Goal: Book appointment/travel/reservation

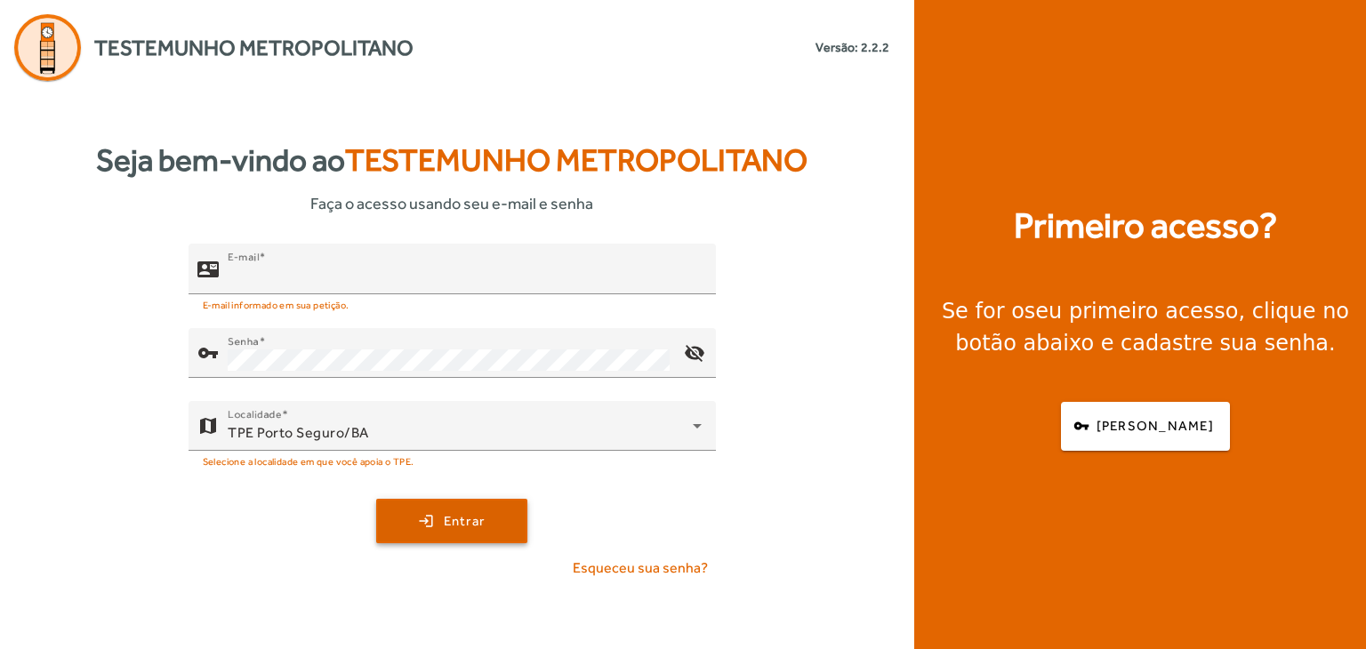
type input "**********"
click at [416, 526] on span "submit" at bounding box center [452, 521] width 148 height 43
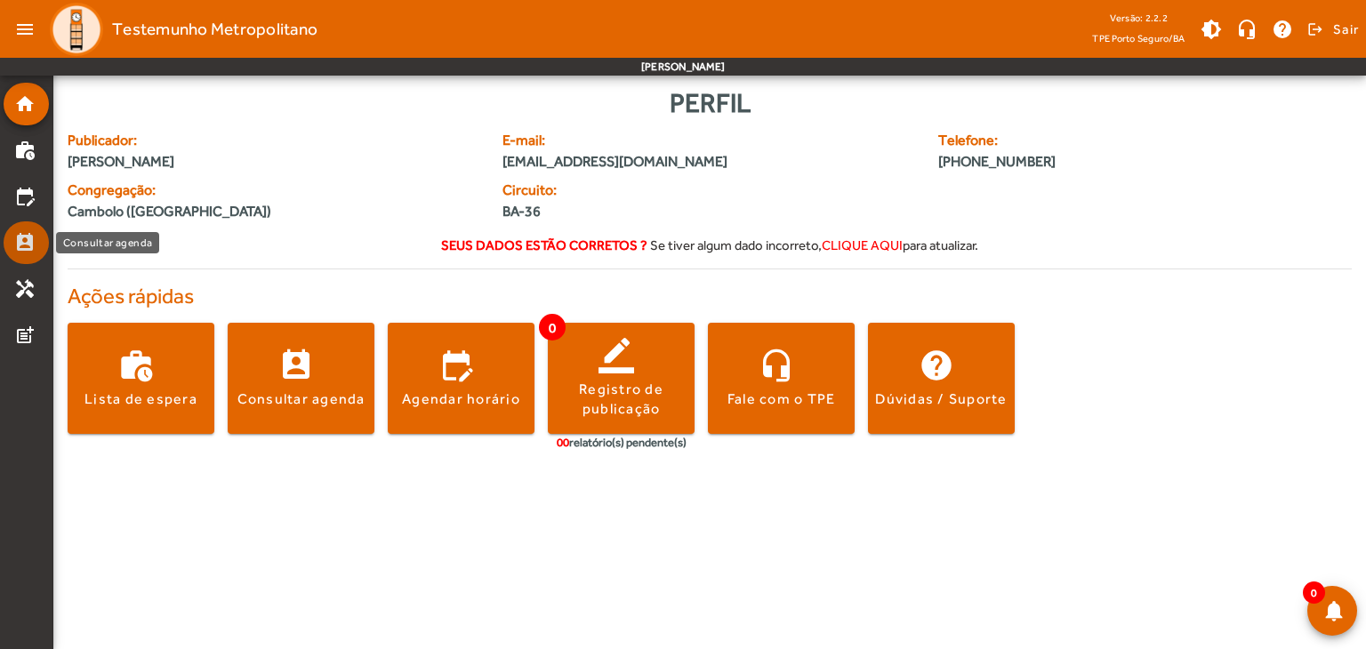
click at [36, 240] on link "perm_contact_calendar" at bounding box center [31, 242] width 35 height 21
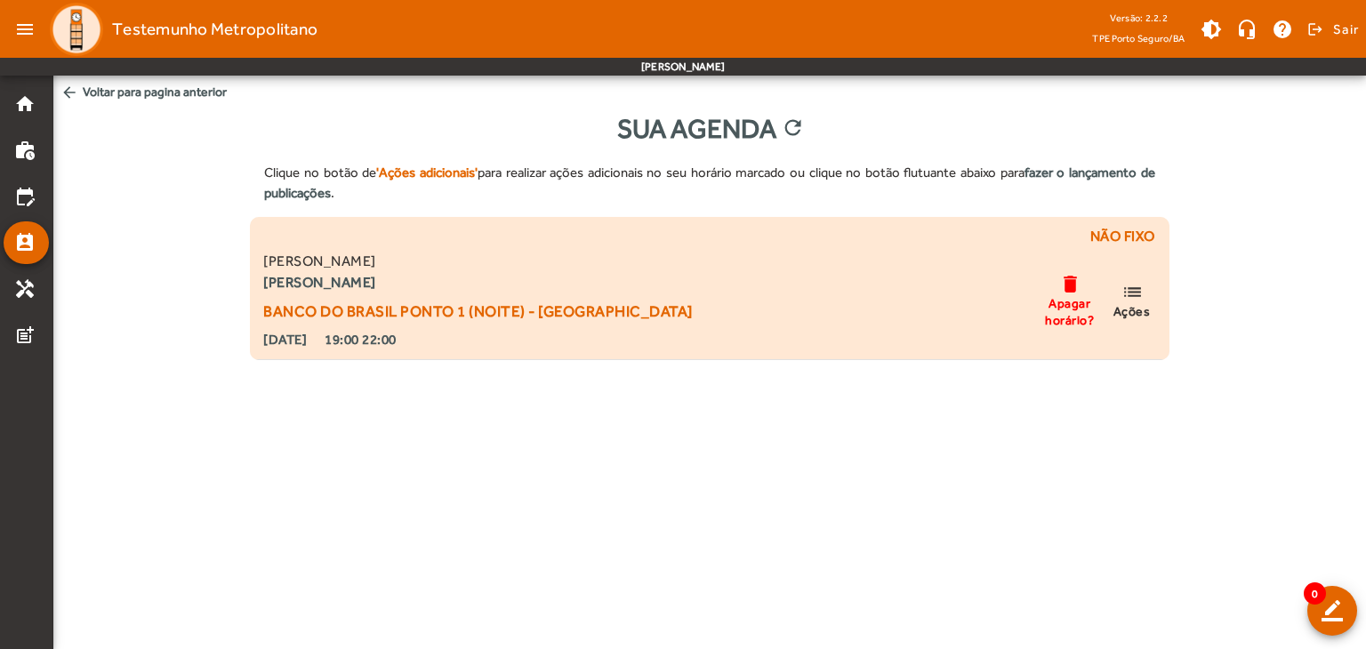
click at [1067, 284] on mat-icon "delete" at bounding box center [1069, 284] width 21 height 22
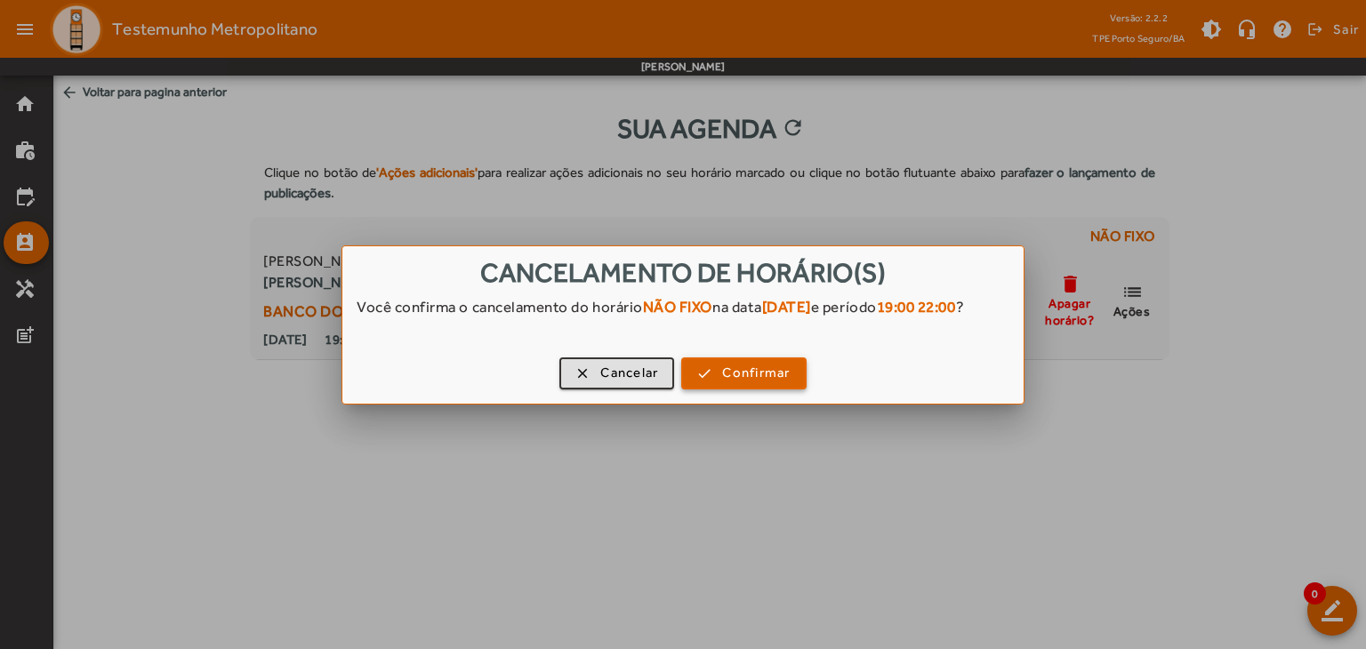
click at [760, 371] on span "button" at bounding box center [743, 373] width 121 height 43
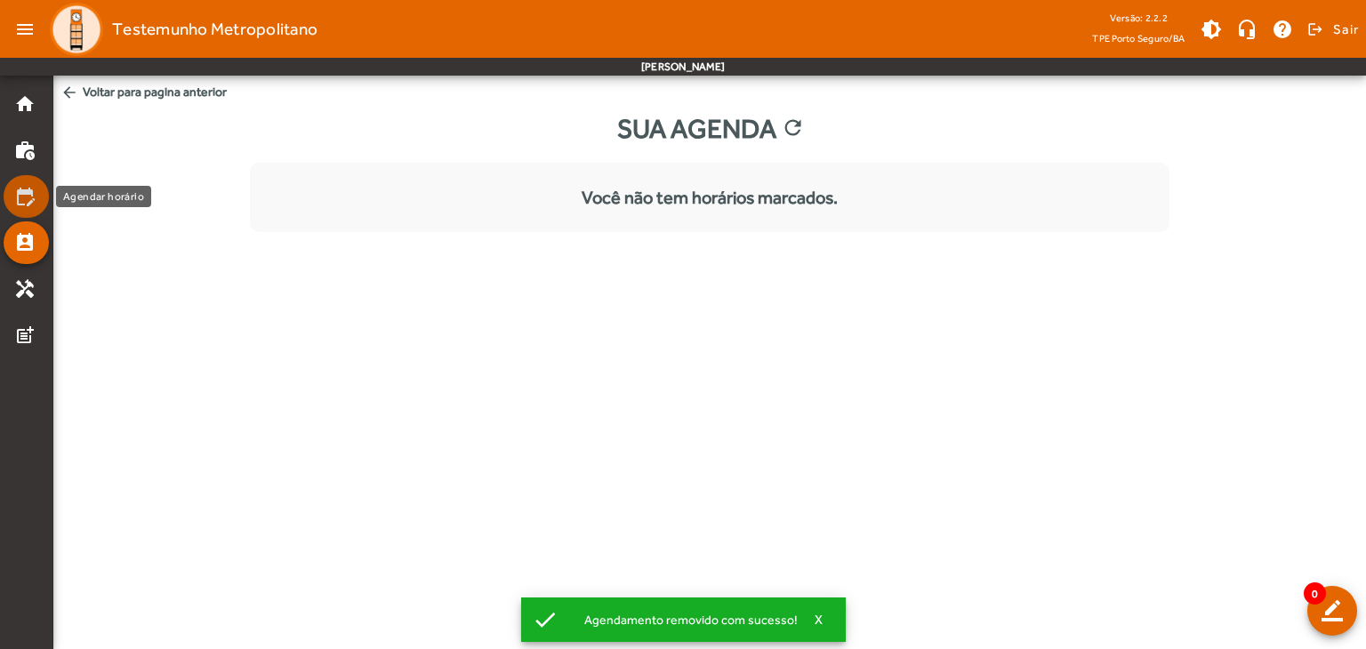
click at [28, 196] on mat-icon "edit_calendar" at bounding box center [24, 196] width 21 height 21
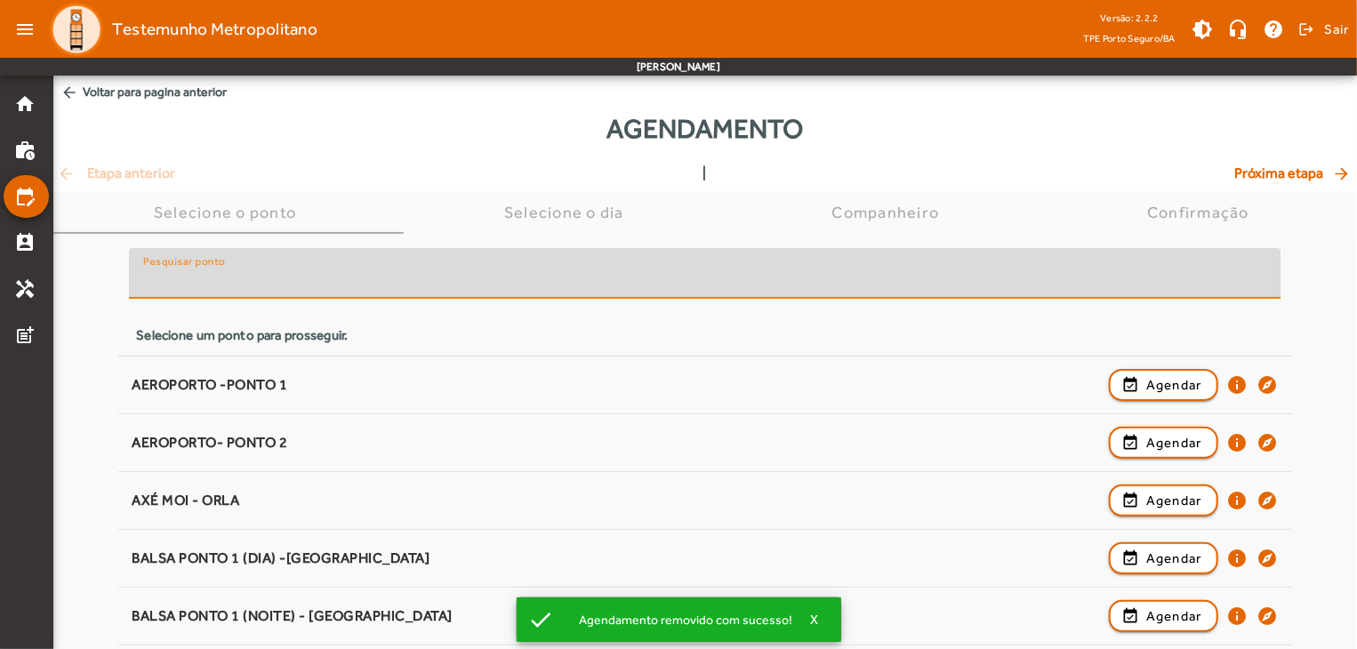
click at [325, 271] on input "Pesquisar ponto" at bounding box center [704, 280] width 1123 height 21
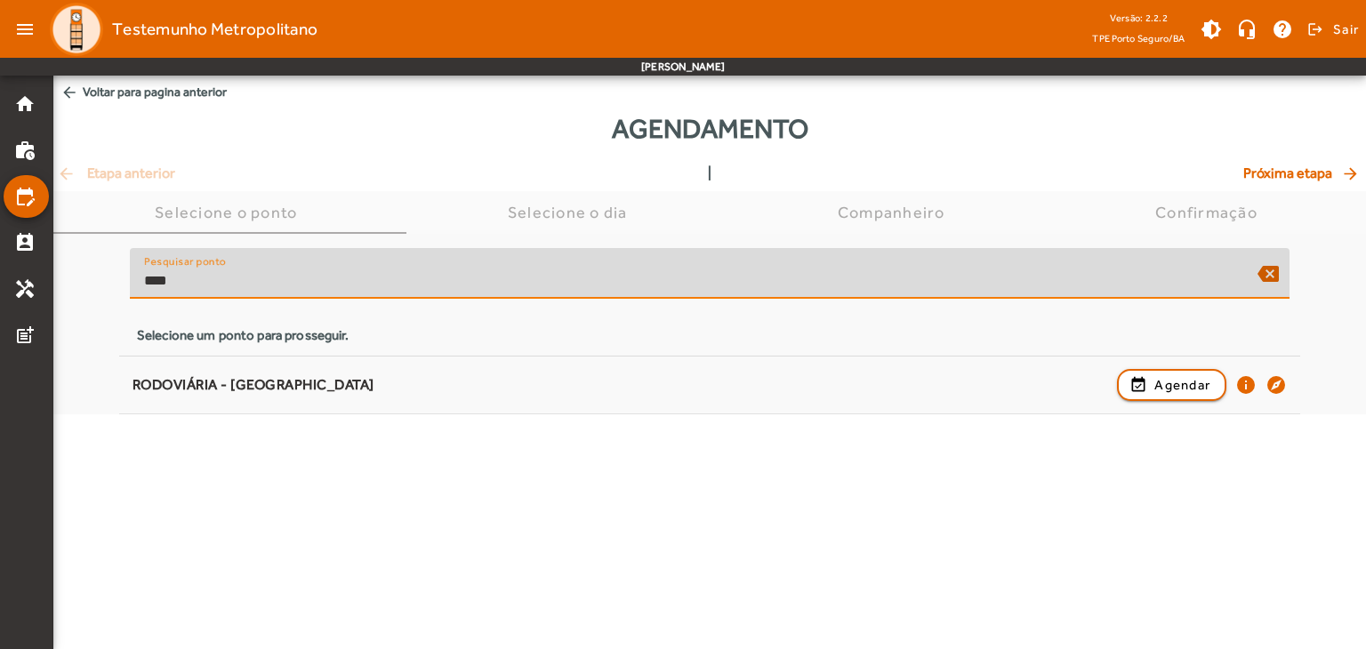
drag, startPoint x: 696, startPoint y: 275, endPoint x: 149, endPoint y: 250, distance: 547.5
click at [149, 250] on div "Pesquisar ponto ****" at bounding box center [693, 273] width 1099 height 51
type input "*"
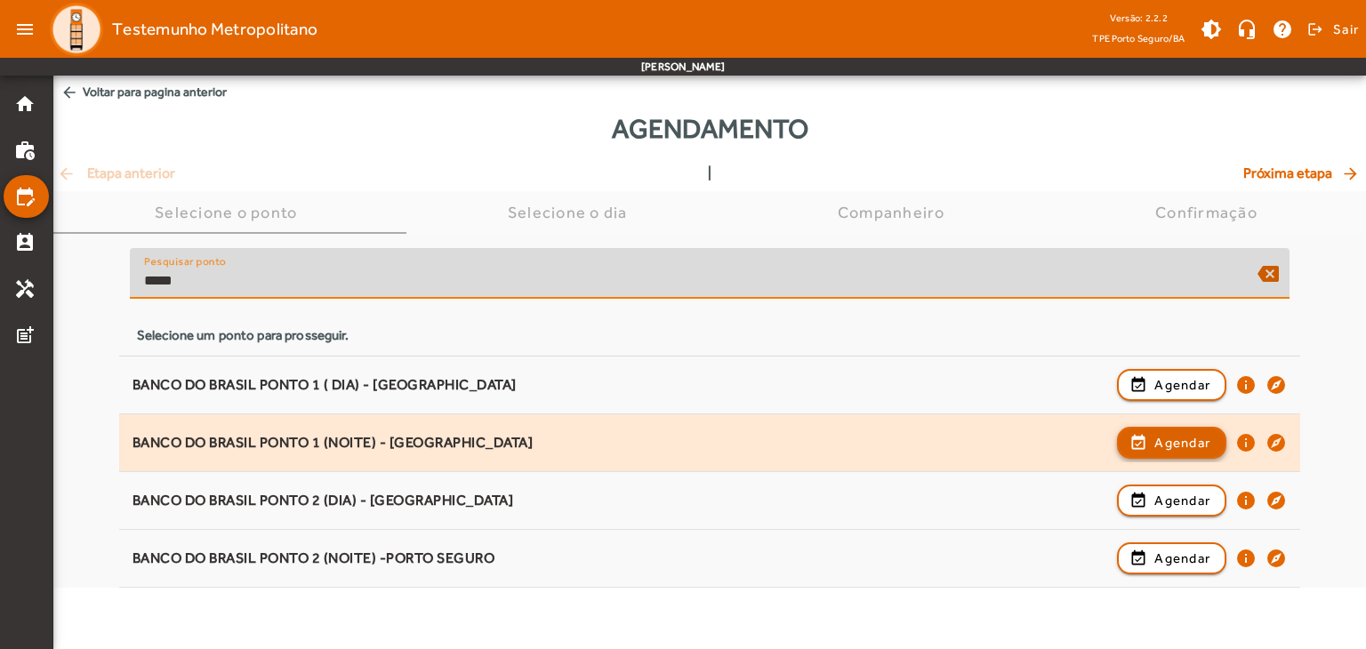
type input "*****"
click at [1177, 440] on span "Agendar" at bounding box center [1182, 442] width 56 height 21
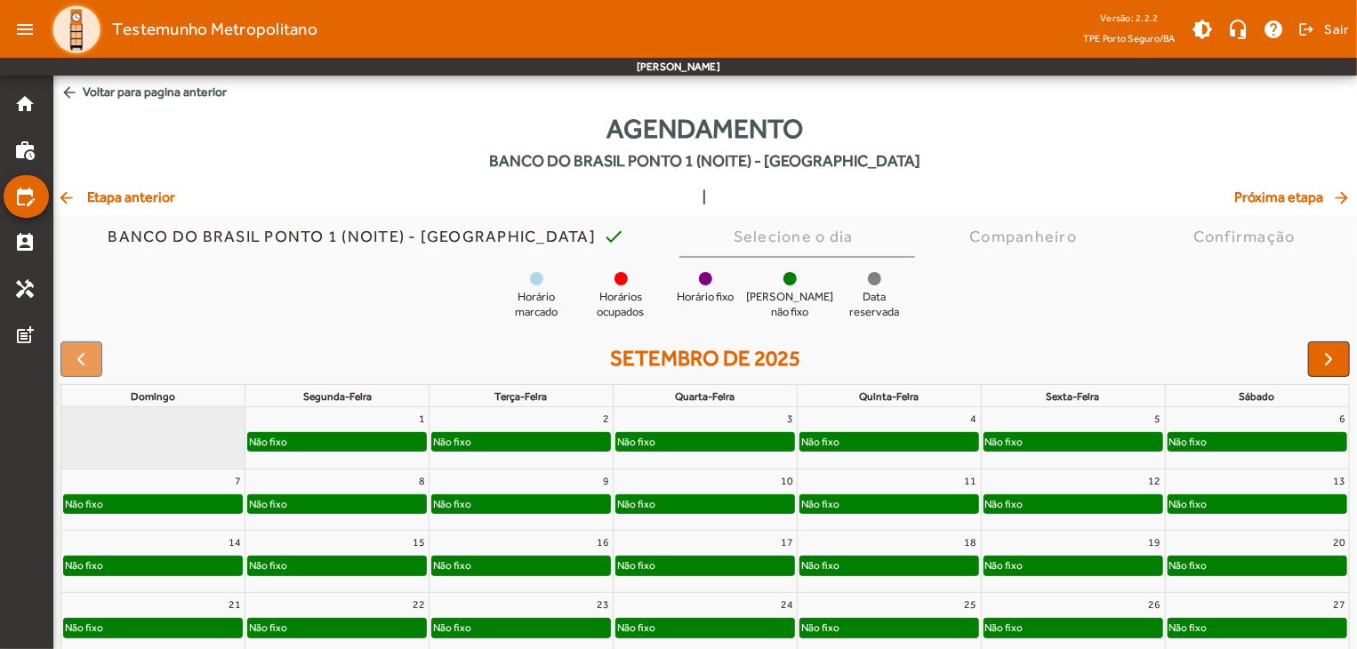
click at [905, 441] on div "Não fixo" at bounding box center [889, 442] width 178 height 18
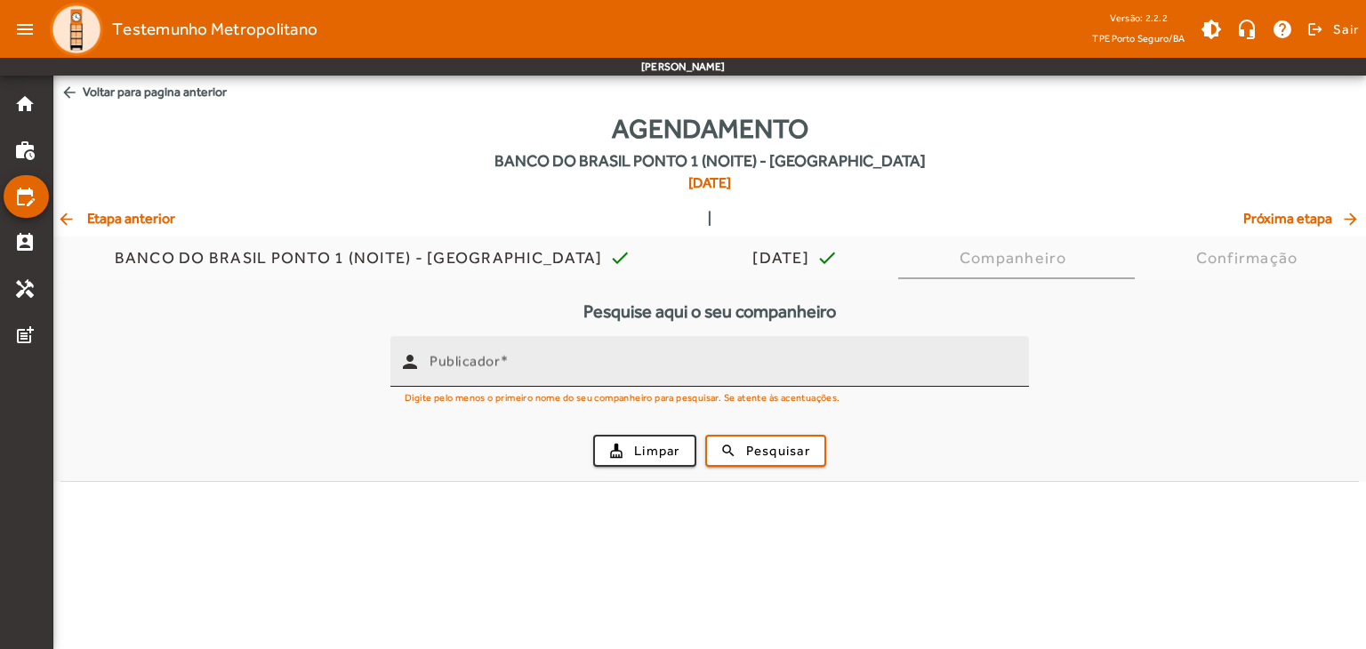
click at [829, 371] on input "Publicador" at bounding box center [722, 368] width 585 height 21
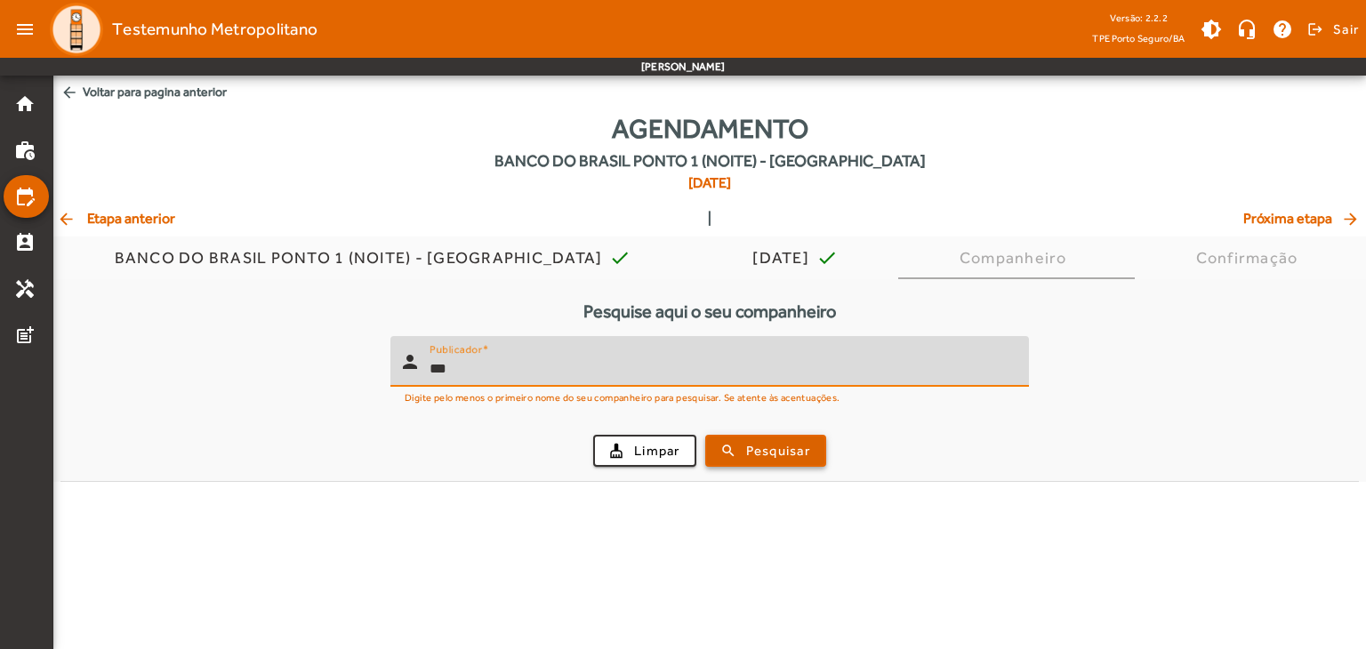
type input "***"
click at [798, 453] on span "Pesquisar" at bounding box center [778, 451] width 64 height 20
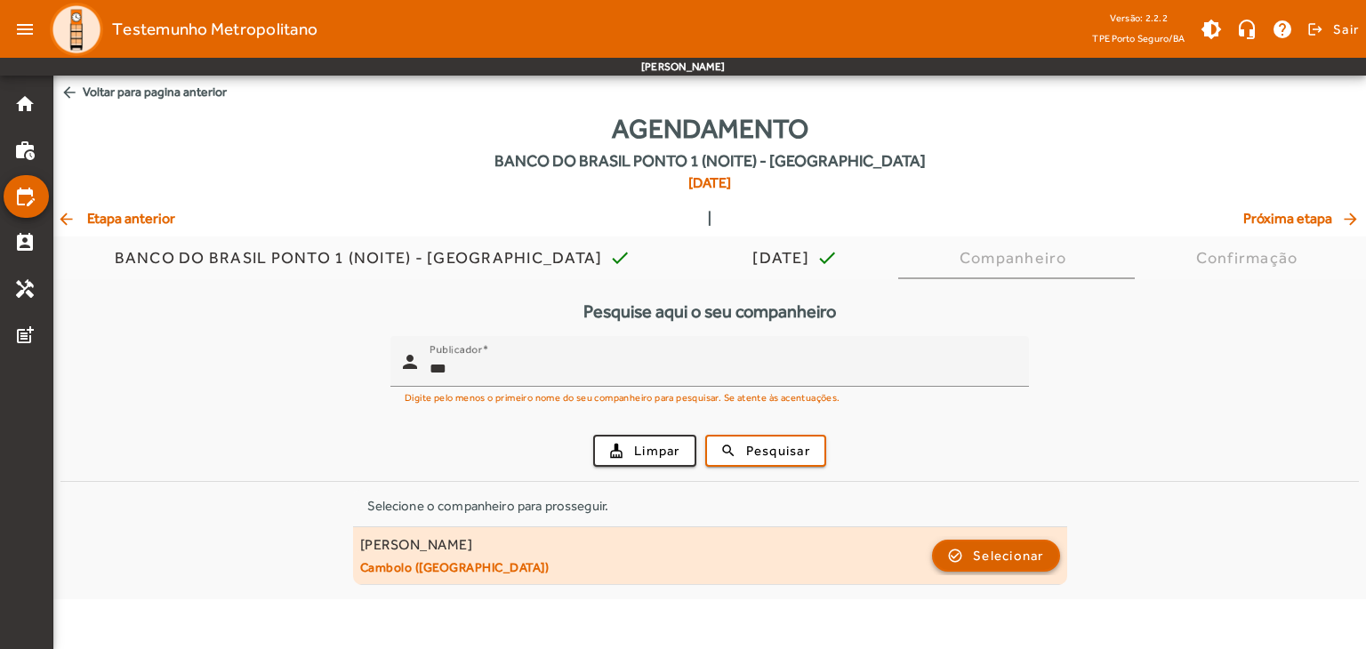
click at [1002, 558] on span "Selecionar" at bounding box center [1008, 555] width 71 height 21
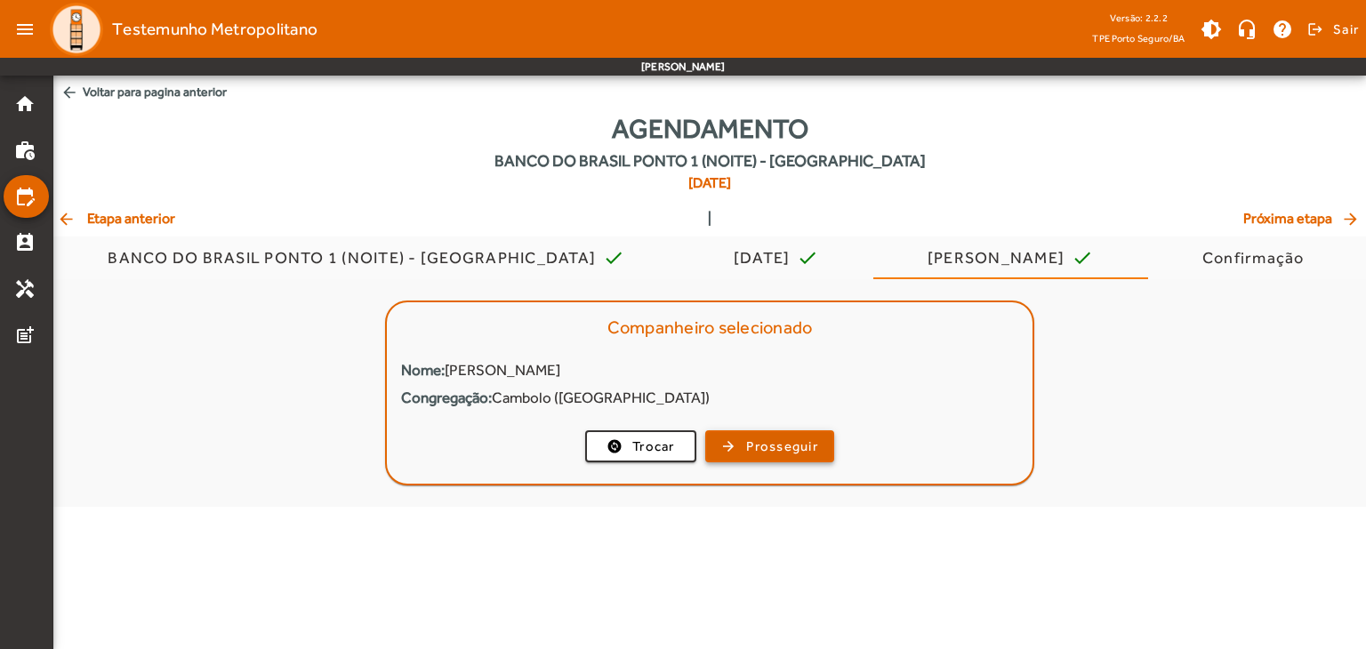
click at [758, 450] on span "Prosseguir" at bounding box center [782, 447] width 72 height 20
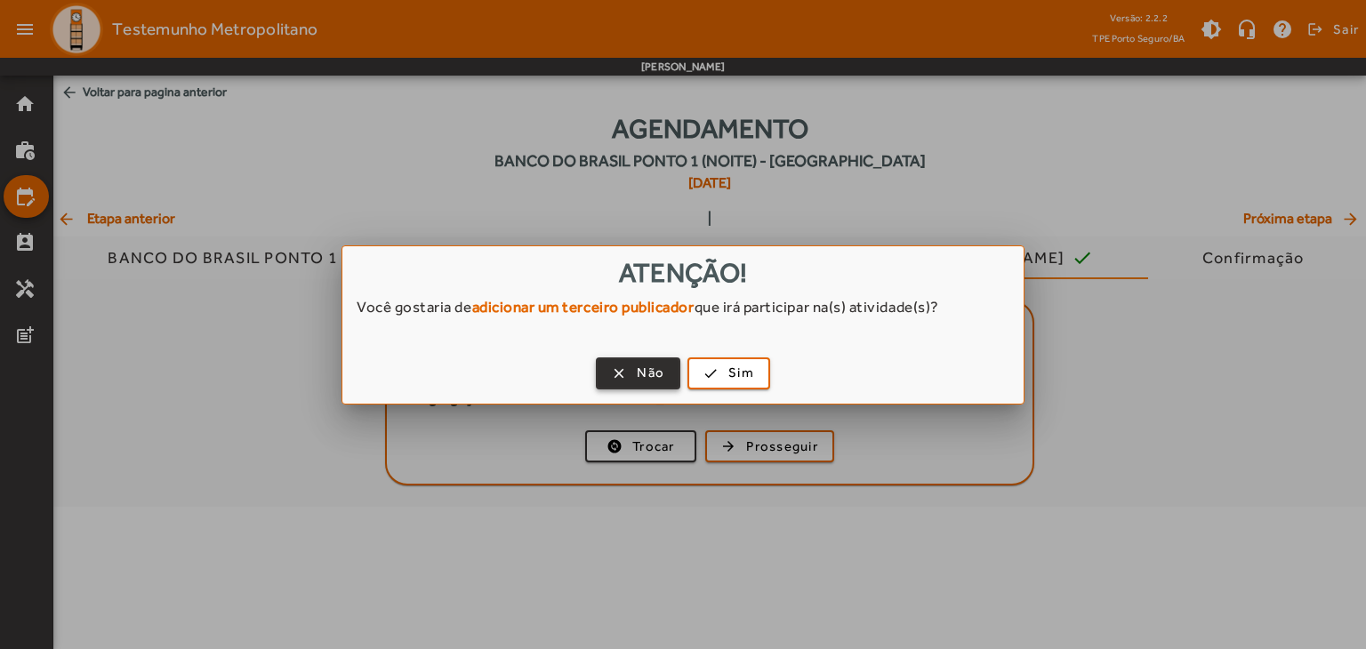
click at [649, 371] on span "Não" at bounding box center [651, 373] width 28 height 20
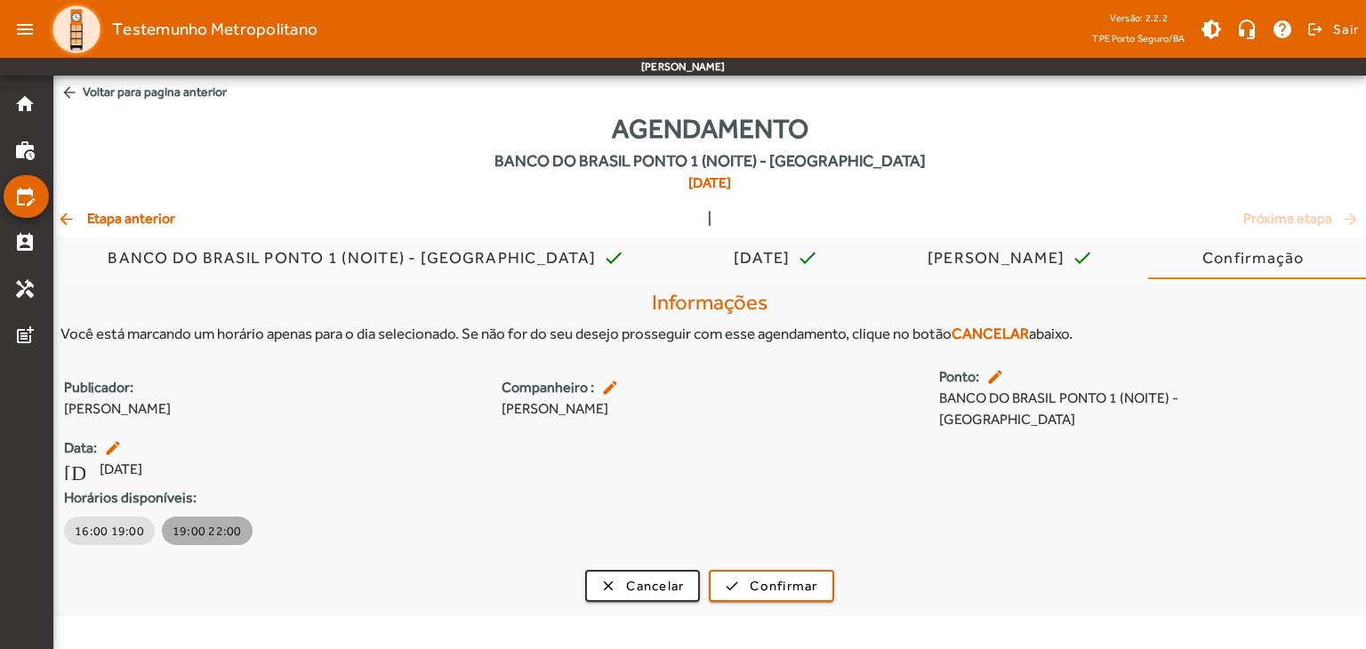
click at [223, 522] on span "19:00 22:00" at bounding box center [207, 531] width 69 height 18
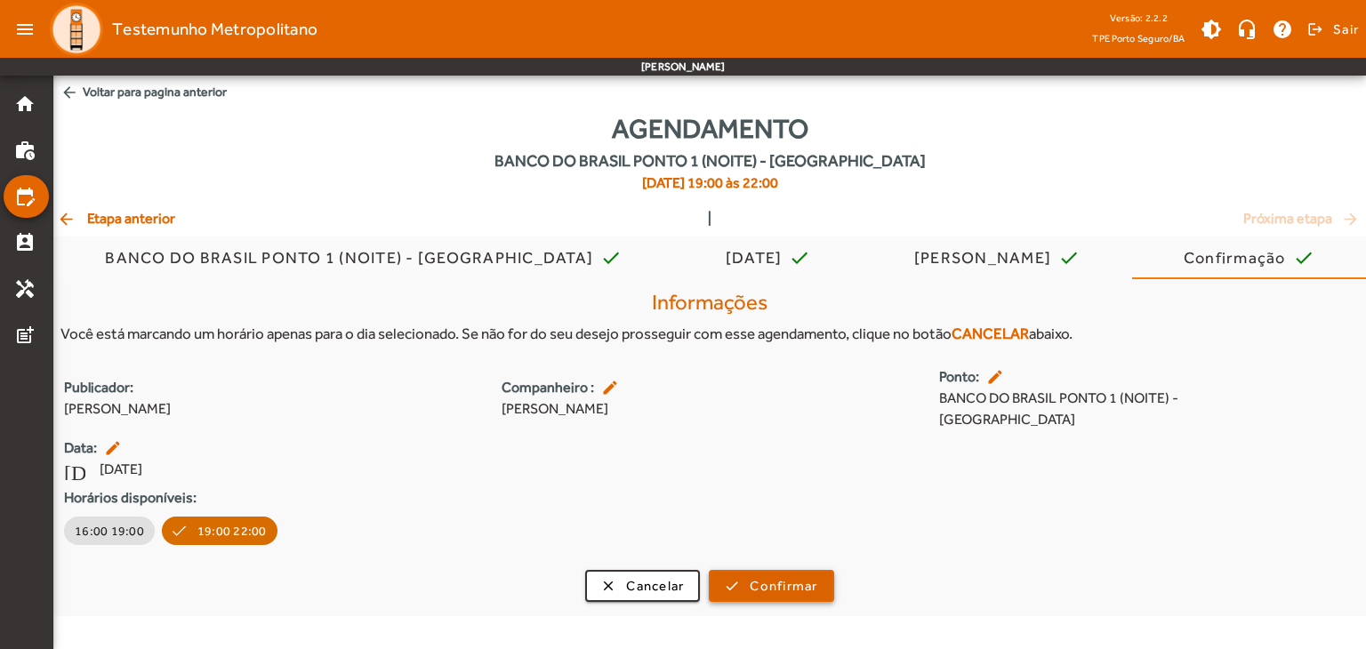
click at [741, 581] on span "submit" at bounding box center [771, 586] width 121 height 43
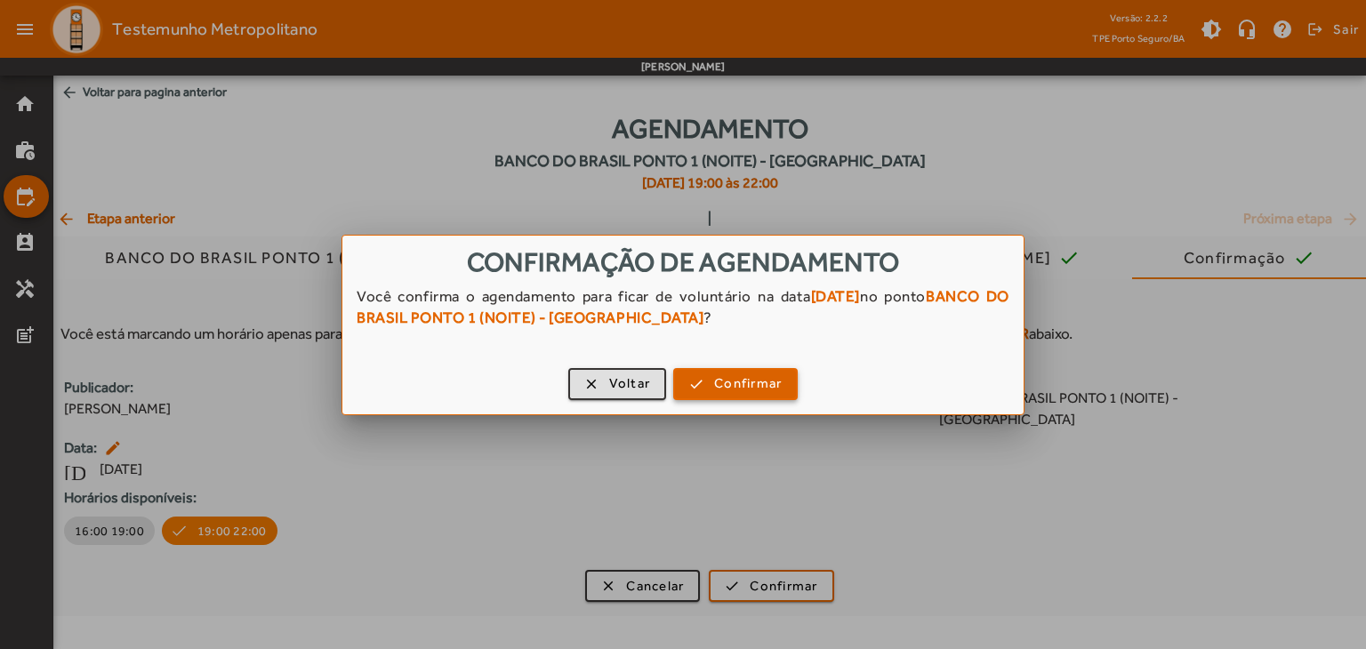
click at [784, 377] on span "button" at bounding box center [735, 384] width 121 height 43
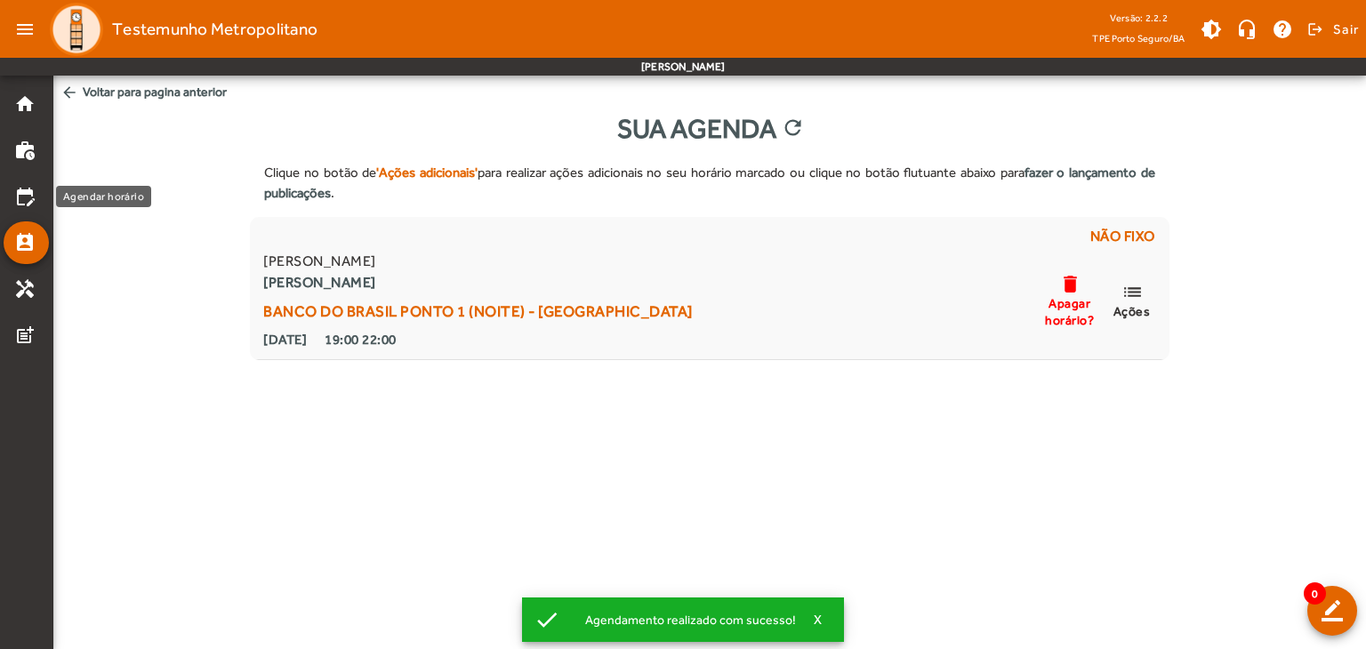
click at [56, 188] on div "Agendar horário" at bounding box center [103, 196] width 95 height 21
click at [40, 192] on link "edit_calendar" at bounding box center [31, 196] width 35 height 21
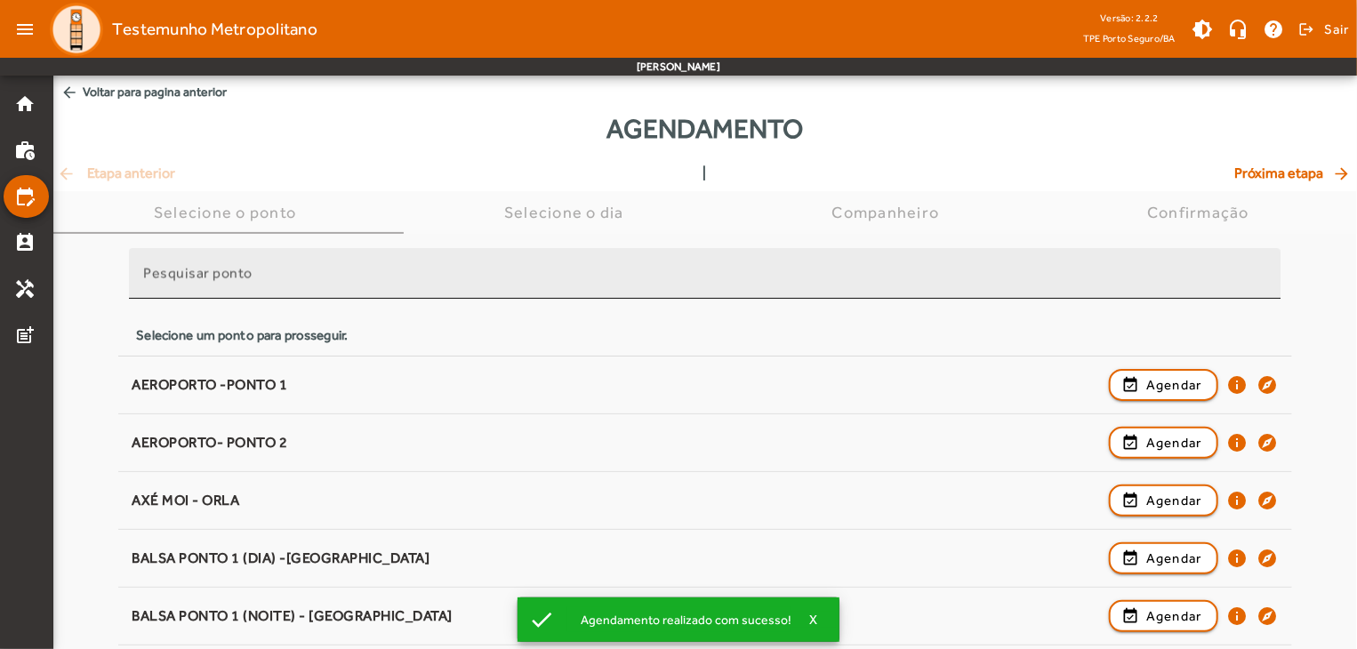
click at [599, 276] on input "Pesquisar ponto" at bounding box center [704, 280] width 1123 height 21
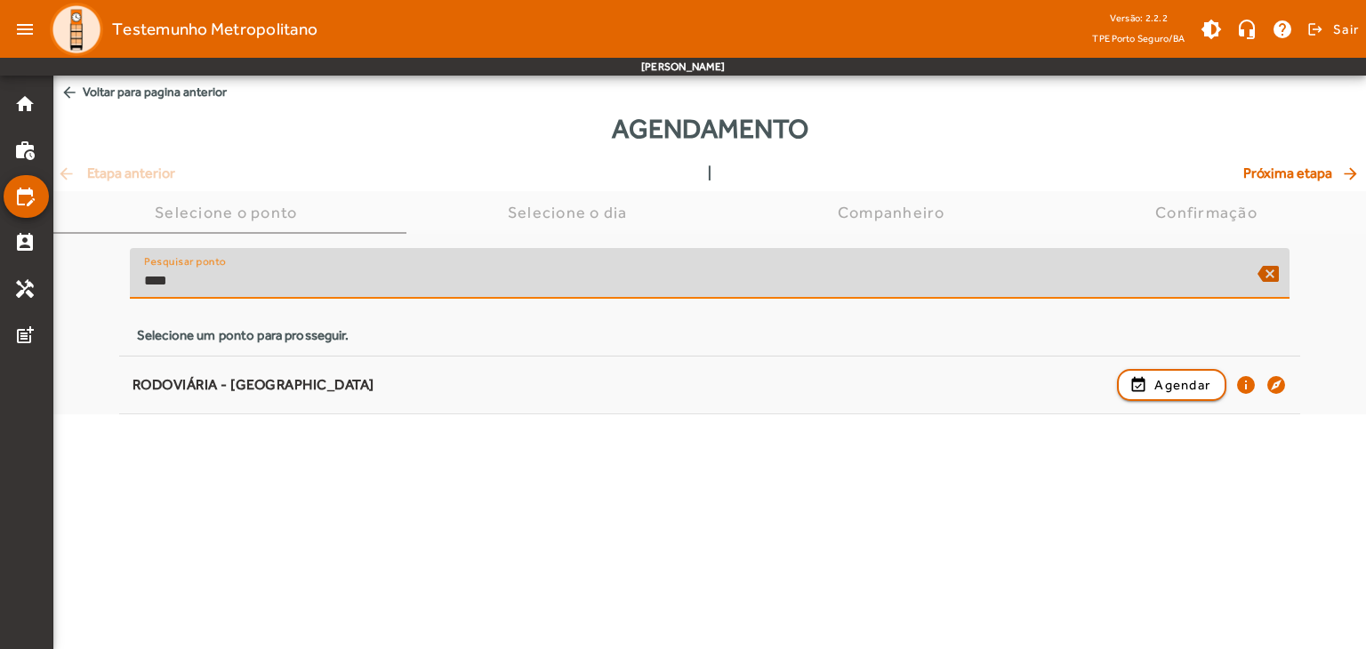
drag, startPoint x: 146, startPoint y: 293, endPoint x: 117, endPoint y: 293, distance: 28.5
click at [117, 293] on div "Pesquisar ponto **** backspace Selecione um ponto para prosseguir. RODOVIÁRIA -…" at bounding box center [709, 324] width 1313 height 181
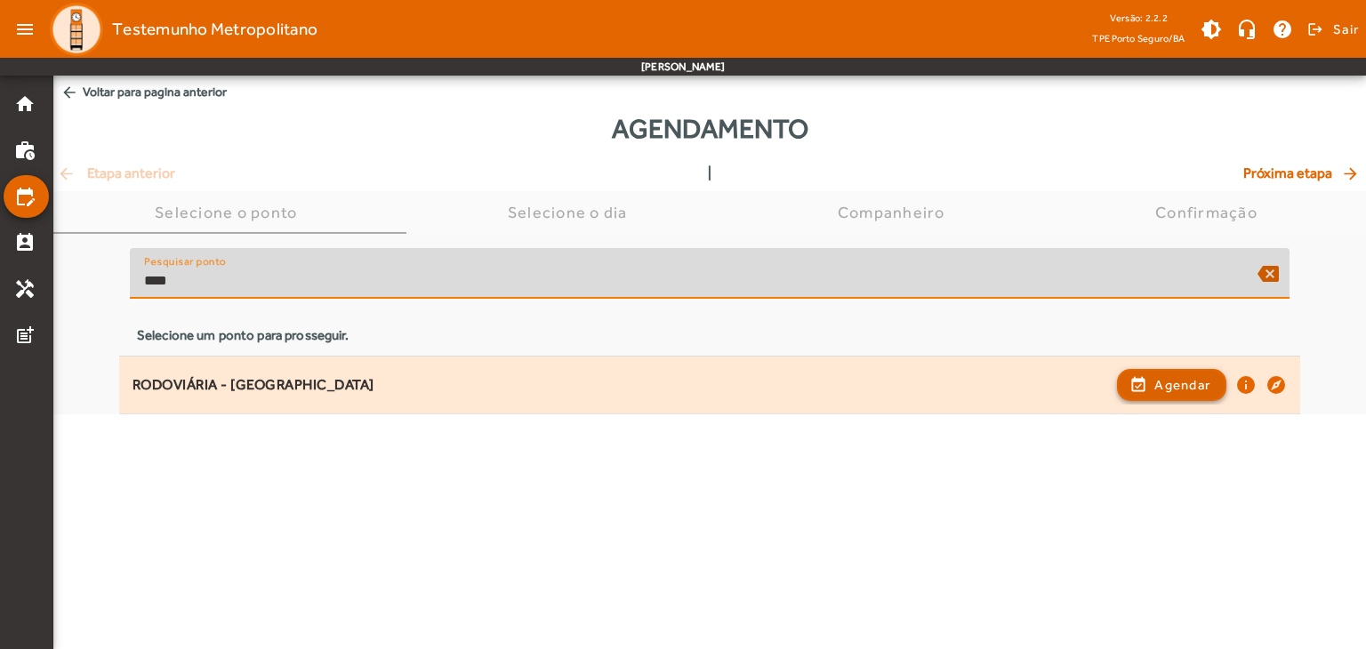
type input "****"
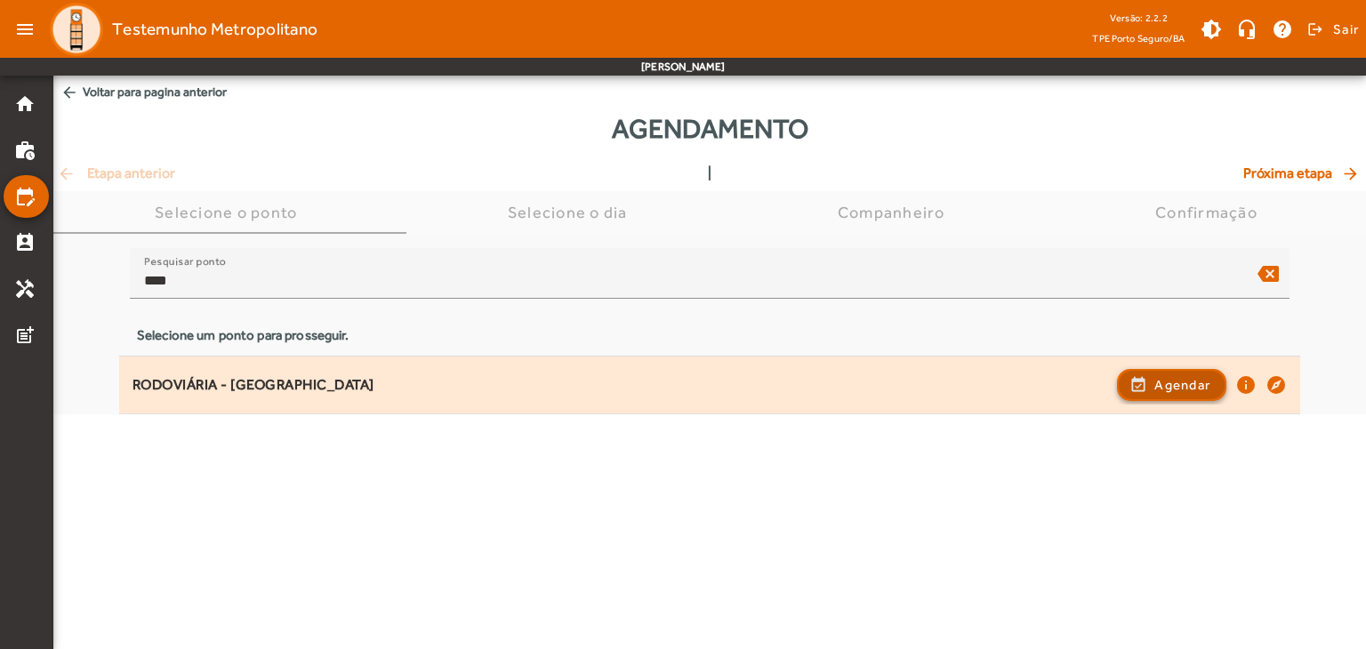
click at [1192, 387] on span "Agendar" at bounding box center [1182, 384] width 56 height 21
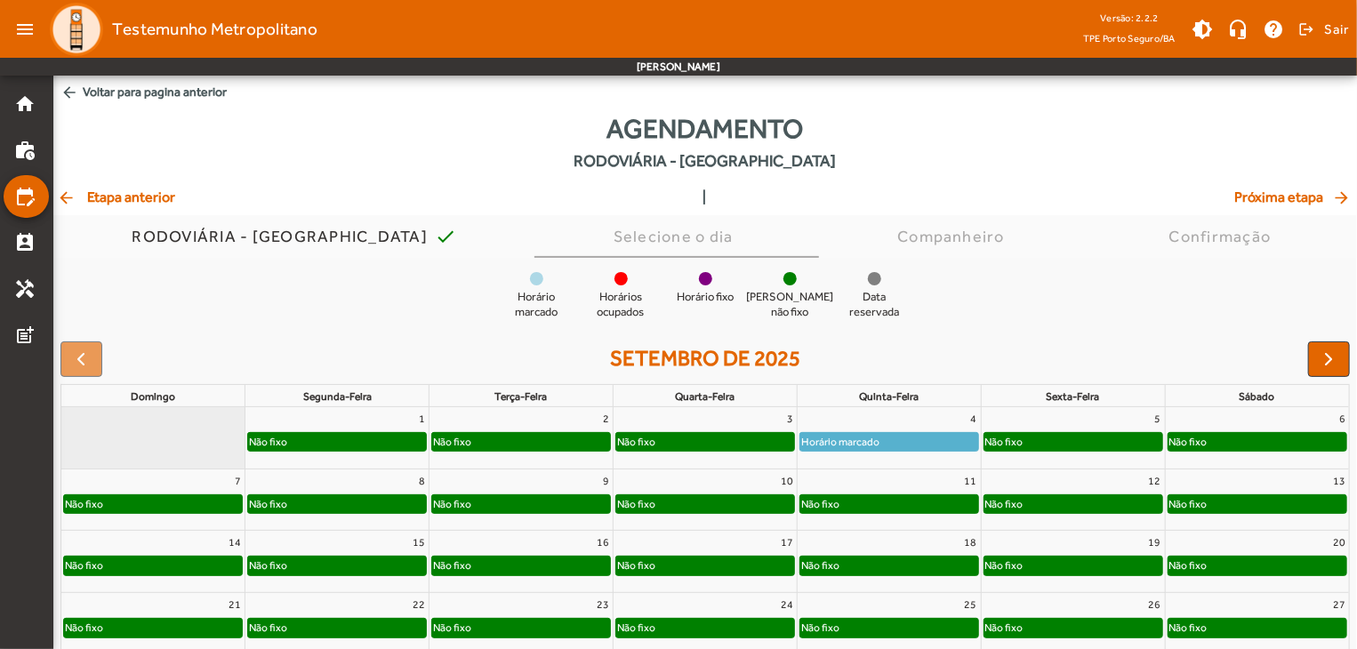
click at [911, 442] on div "Horário marcado" at bounding box center [889, 442] width 178 height 18
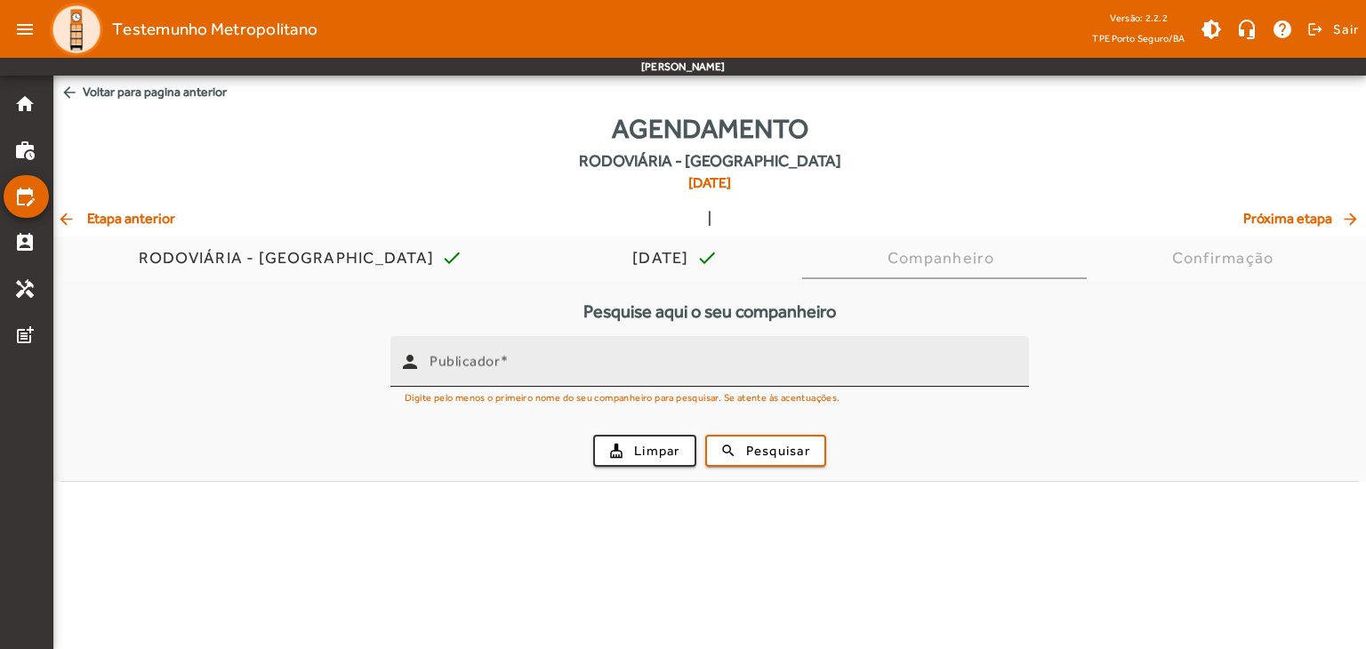
click at [856, 363] on input "Publicador" at bounding box center [722, 368] width 585 height 21
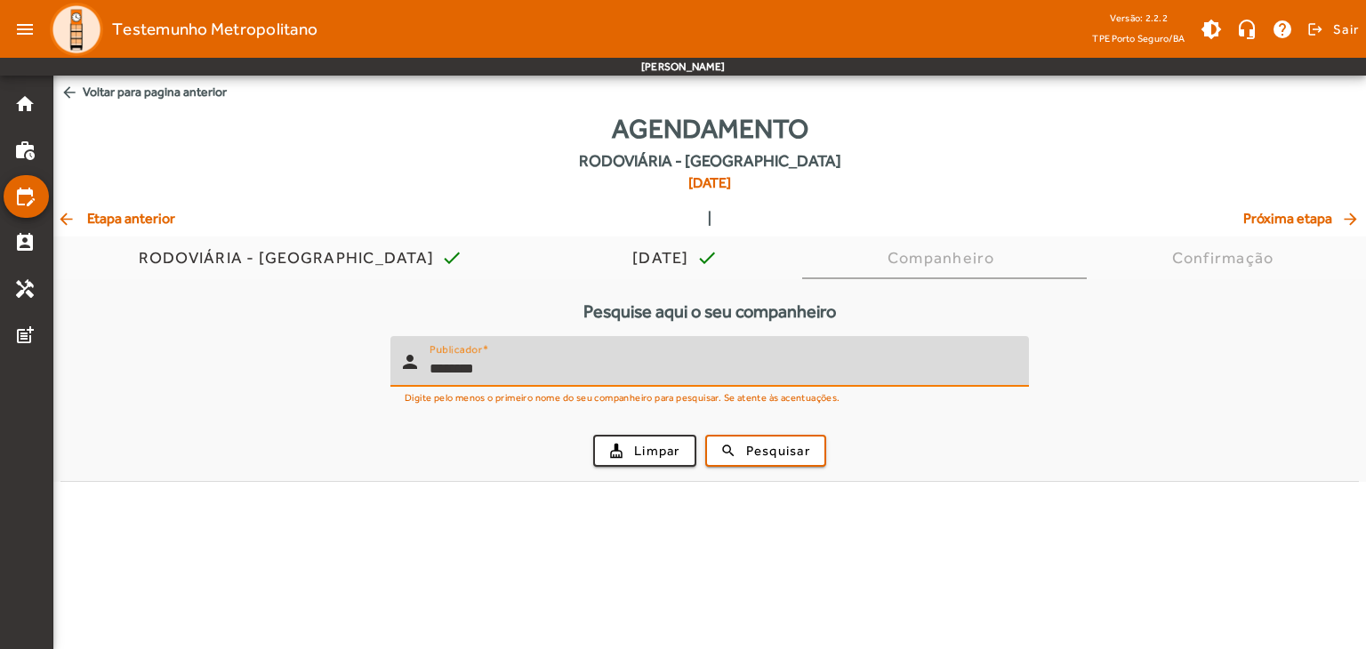
type input "********"
click at [705, 435] on button "search Pesquisar" at bounding box center [765, 451] width 121 height 32
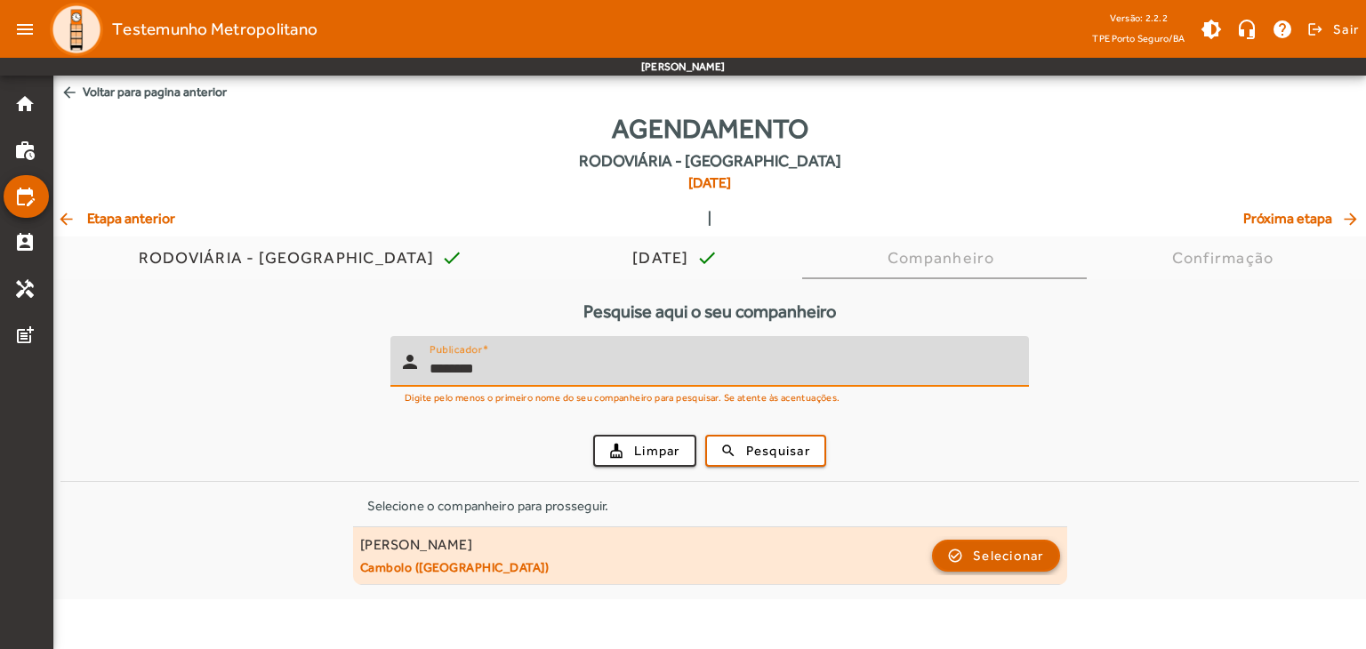
click at [1023, 551] on span "Selecionar" at bounding box center [1008, 555] width 71 height 21
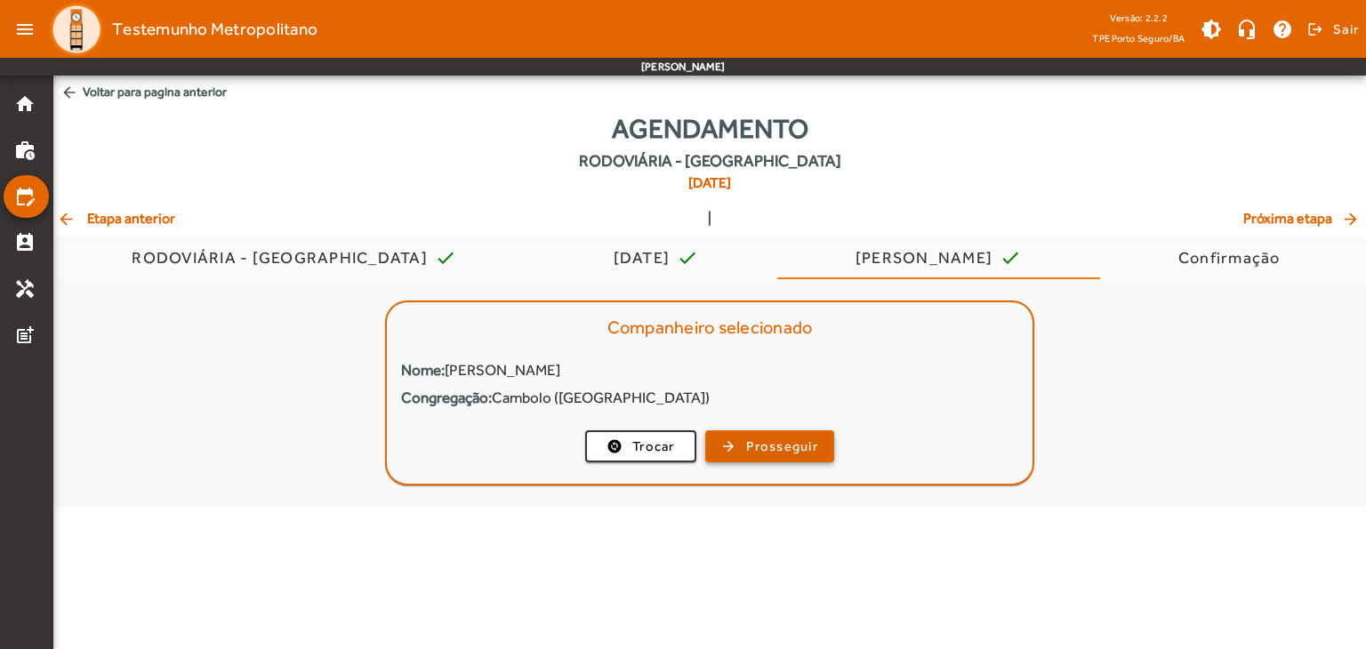
click at [729, 439] on span "button" at bounding box center [769, 446] width 125 height 43
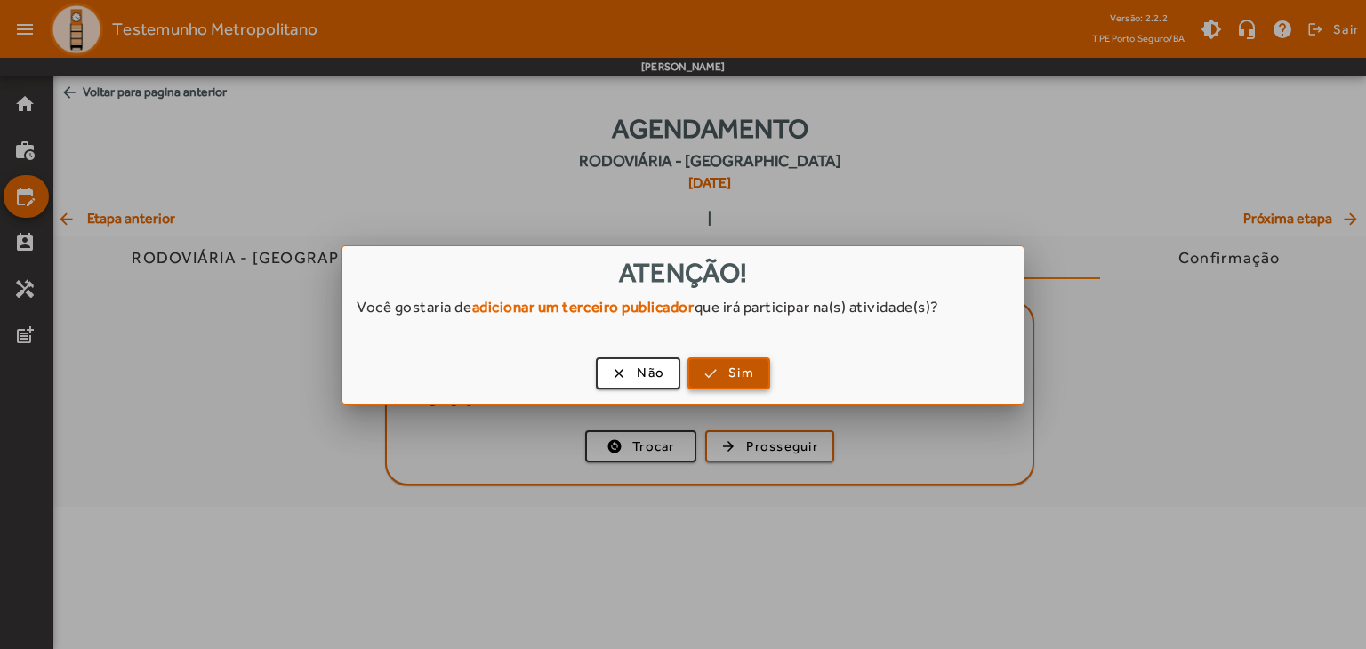
click at [740, 364] on span "Sim" at bounding box center [741, 373] width 26 height 20
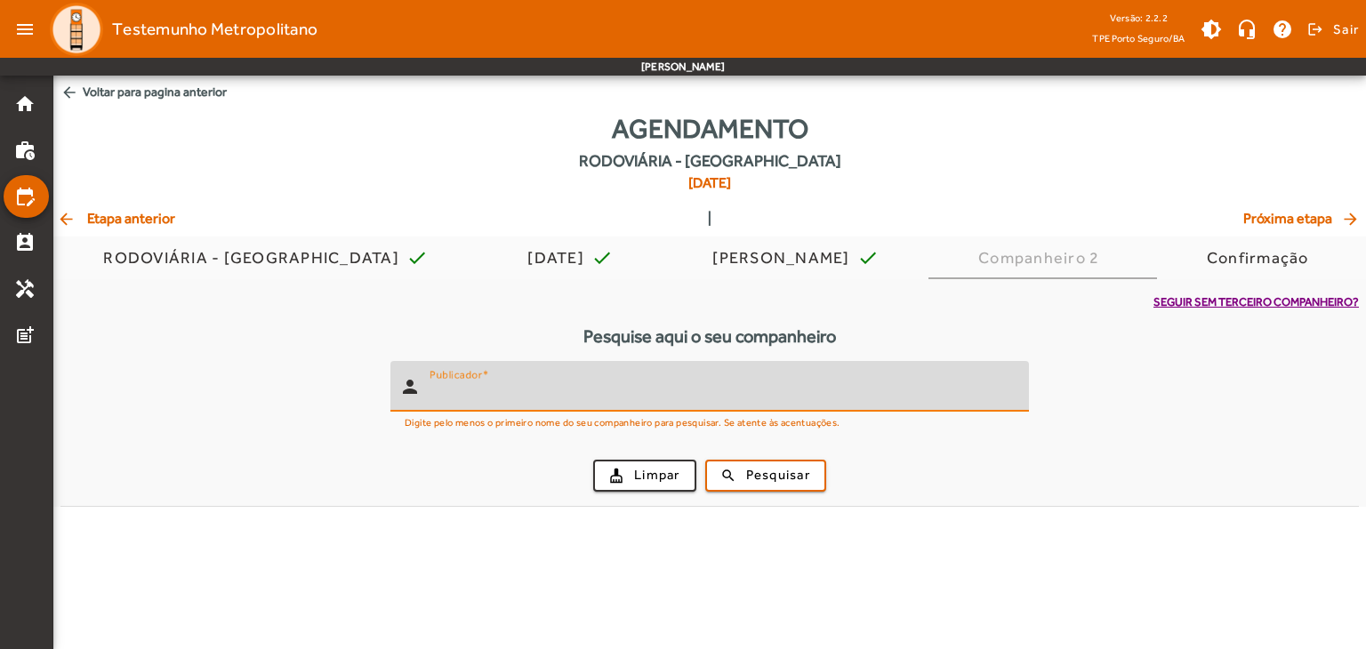
click at [656, 391] on input "Publicador" at bounding box center [722, 393] width 585 height 21
type input "*****"
click at [705, 460] on button "search Pesquisar" at bounding box center [765, 476] width 121 height 32
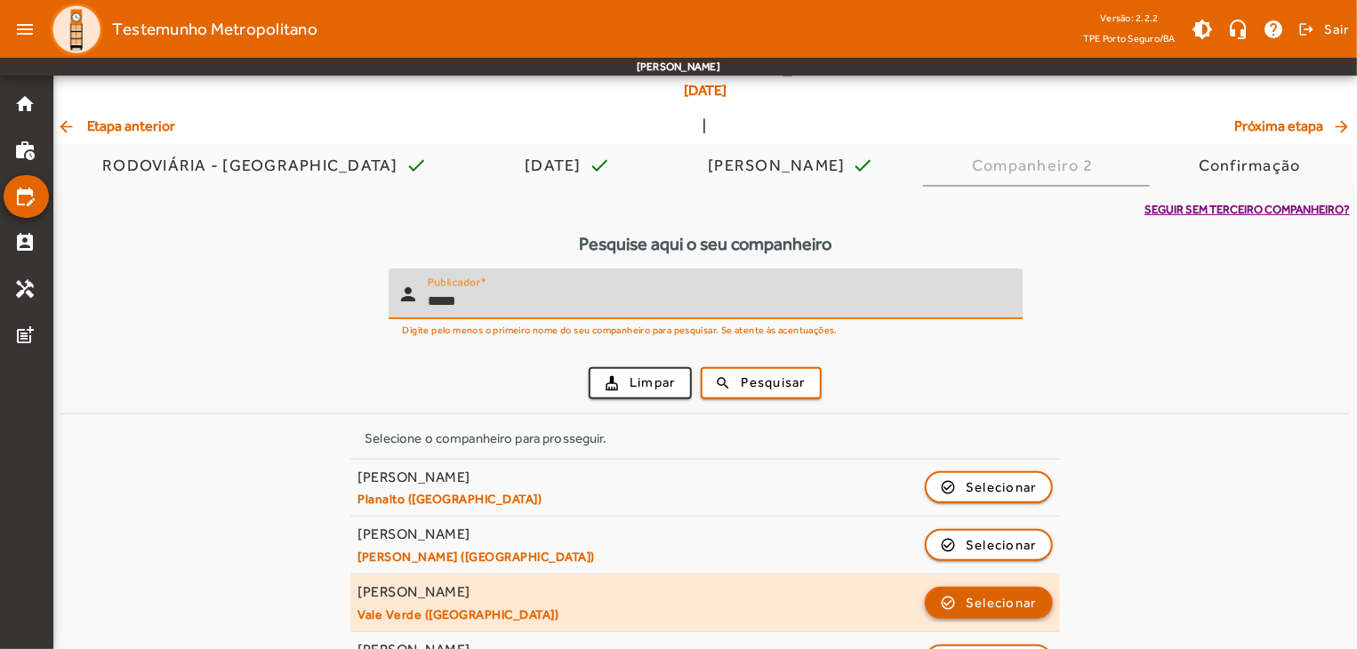
scroll to position [146, 0]
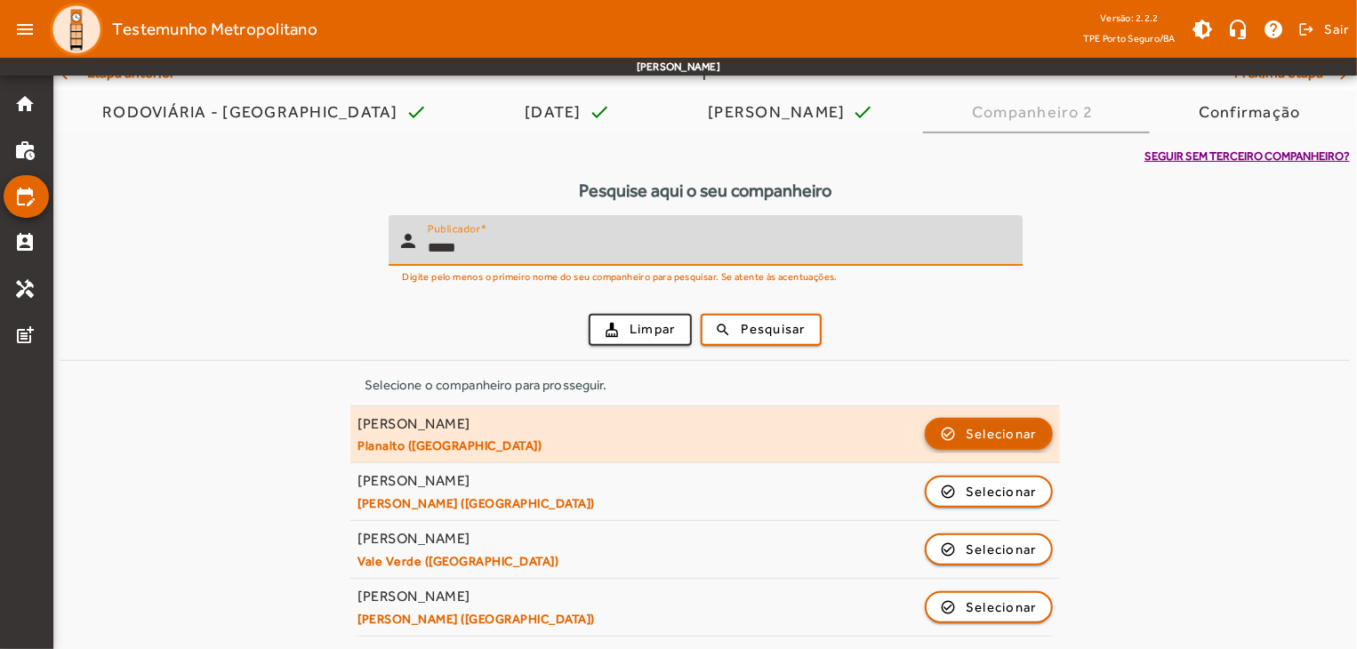
click at [990, 434] on span "Selecionar" at bounding box center [1001, 433] width 71 height 21
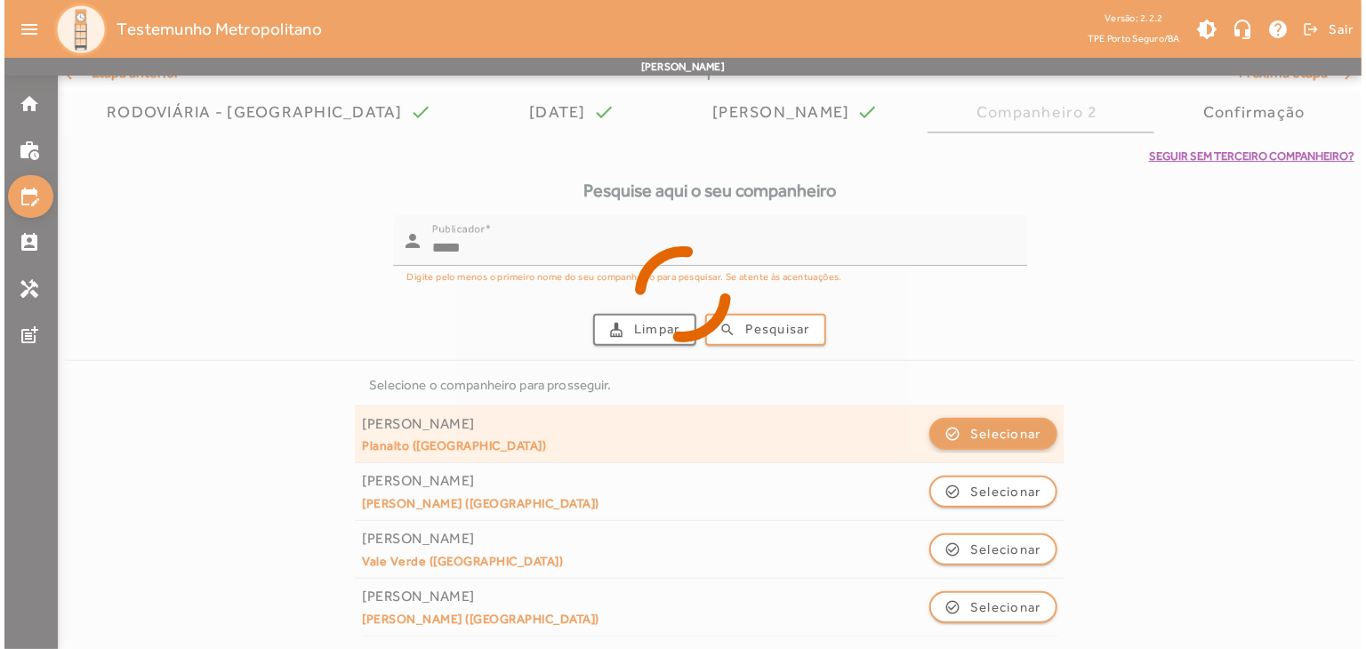
scroll to position [0, 0]
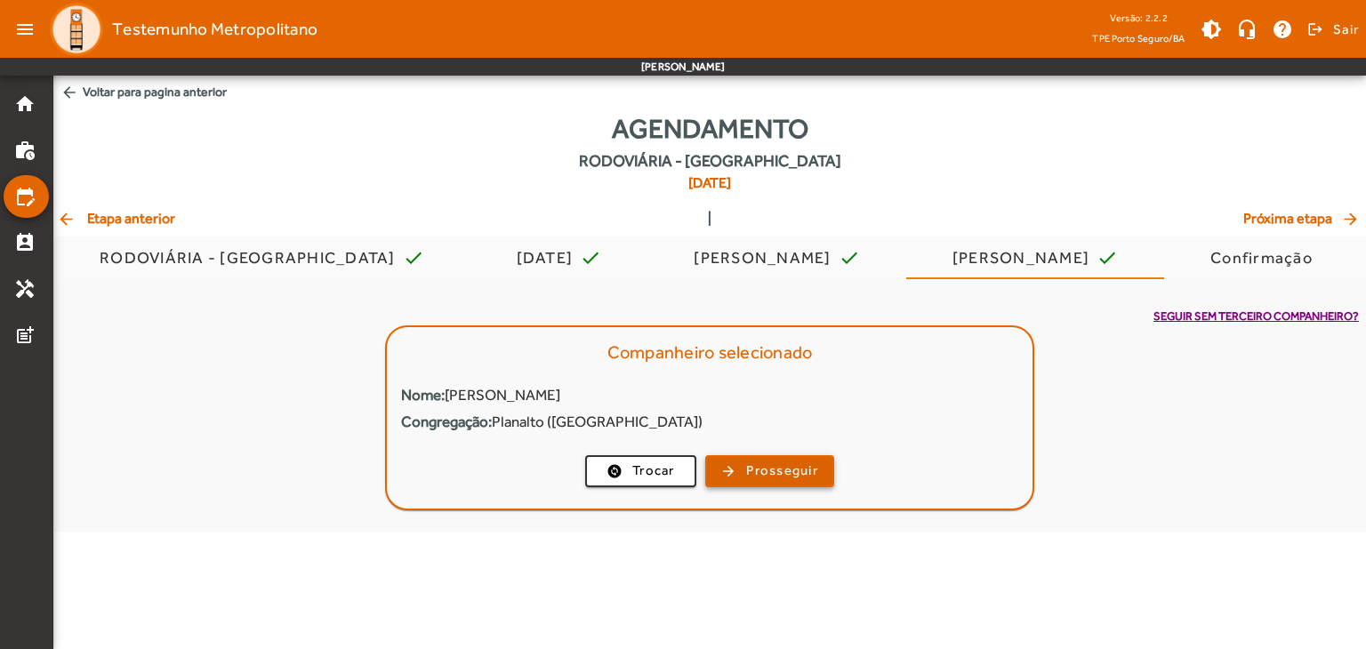
click at [729, 474] on span "button" at bounding box center [769, 471] width 125 height 43
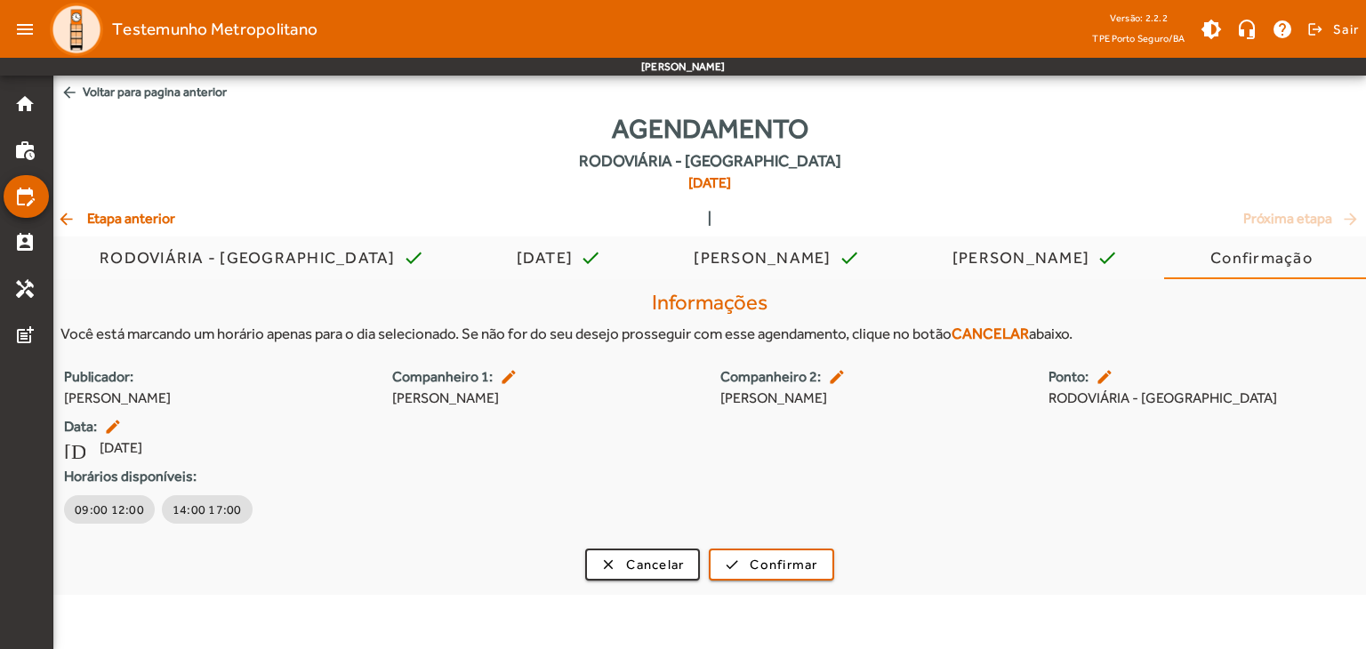
click at [1106, 369] on mat-icon "edit" at bounding box center [1106, 377] width 21 height 18
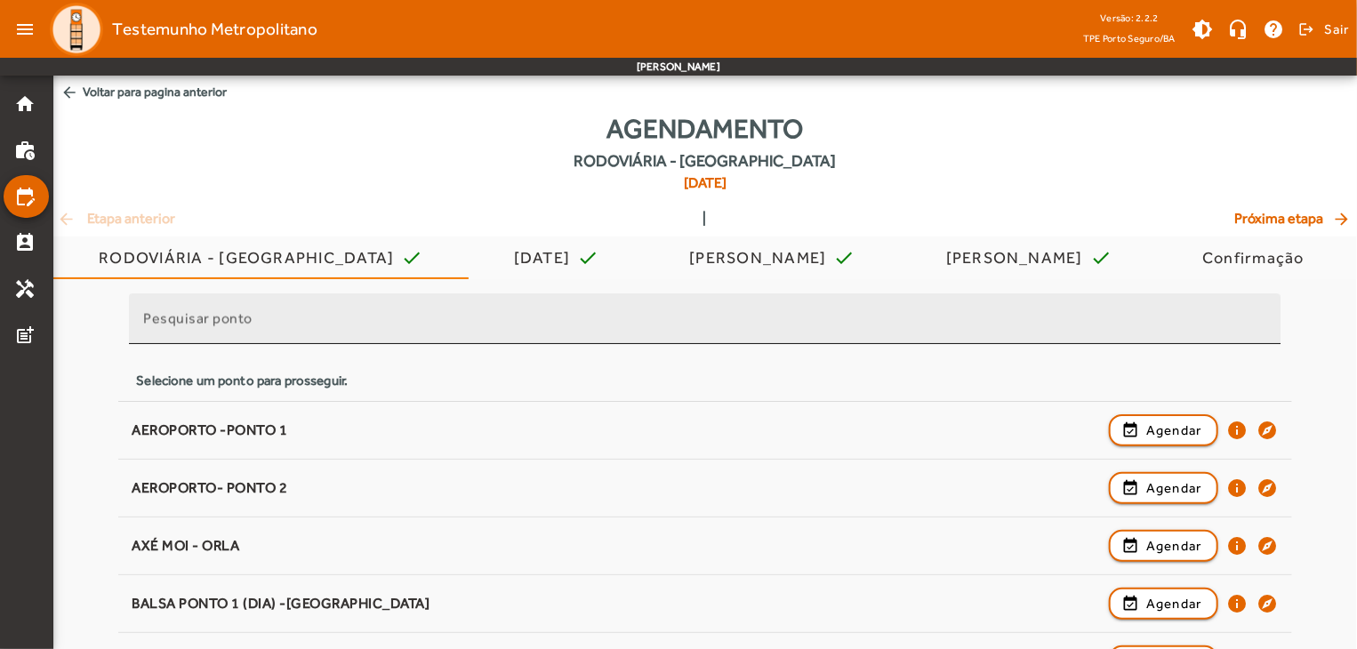
click at [513, 307] on div "Pesquisar ponto" at bounding box center [704, 318] width 1123 height 51
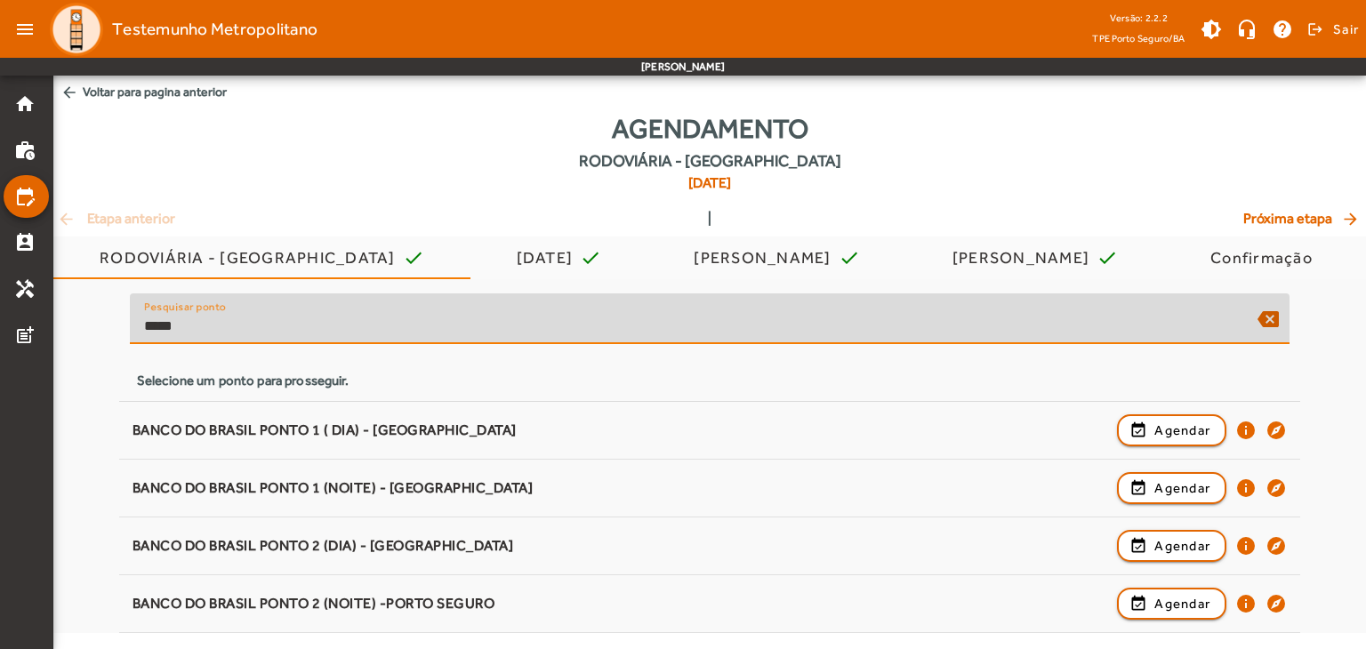
drag, startPoint x: 205, startPoint y: 325, endPoint x: 108, endPoint y: 327, distance: 96.9
click at [108, 327] on div "Pesquisar ponto ***** backspace Selecione um ponto para prosseguir. BANCO DO BR…" at bounding box center [709, 456] width 1313 height 354
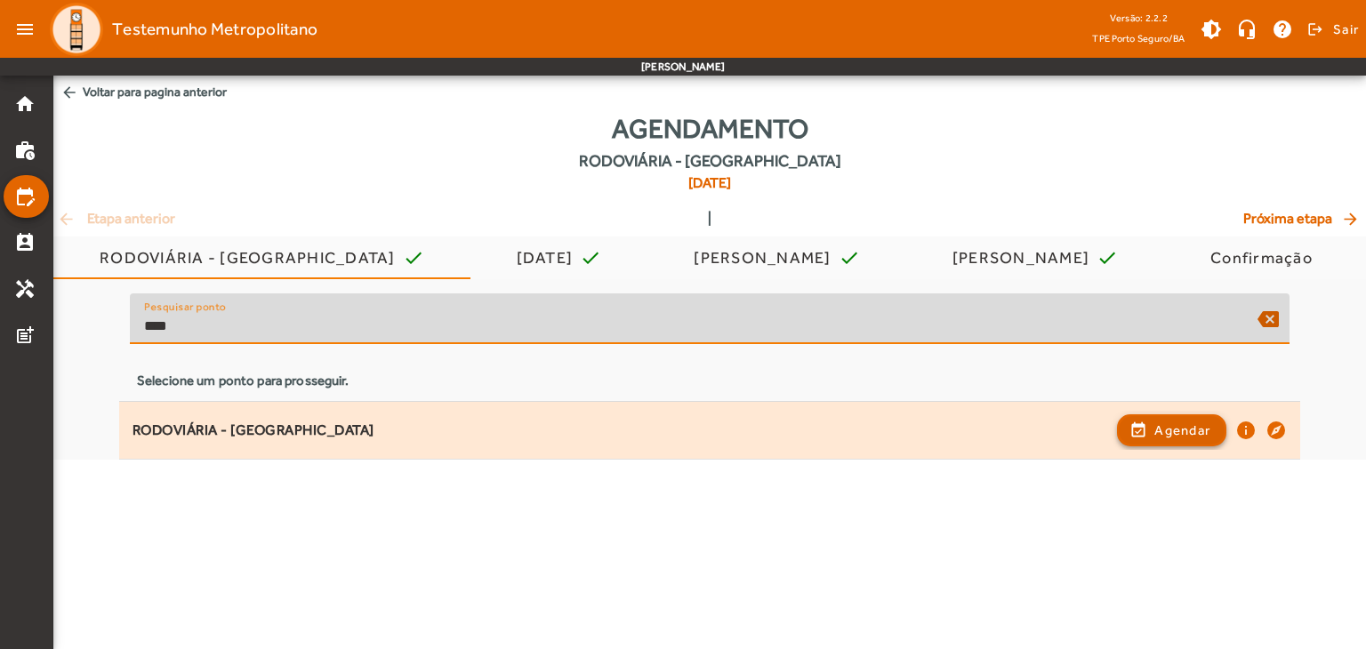
type input "****"
click at [1194, 417] on span "button" at bounding box center [1172, 430] width 106 height 43
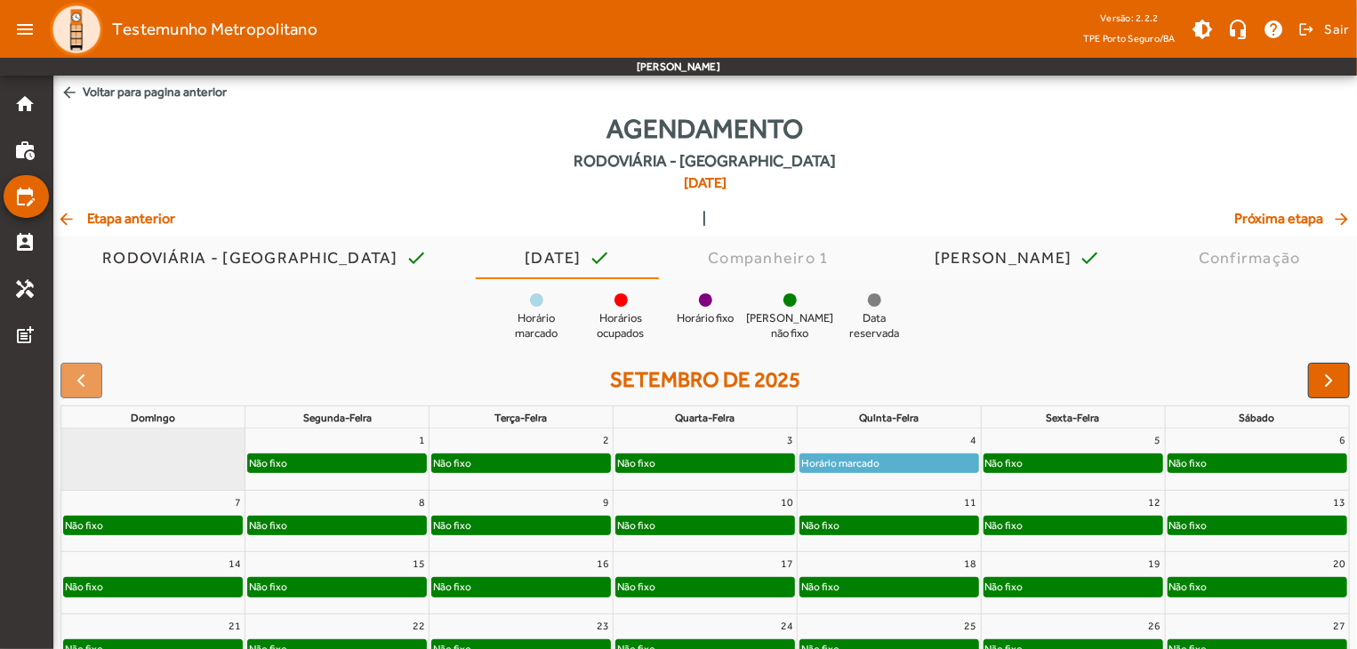
click at [921, 464] on div "Horário marcado" at bounding box center [889, 463] width 178 height 18
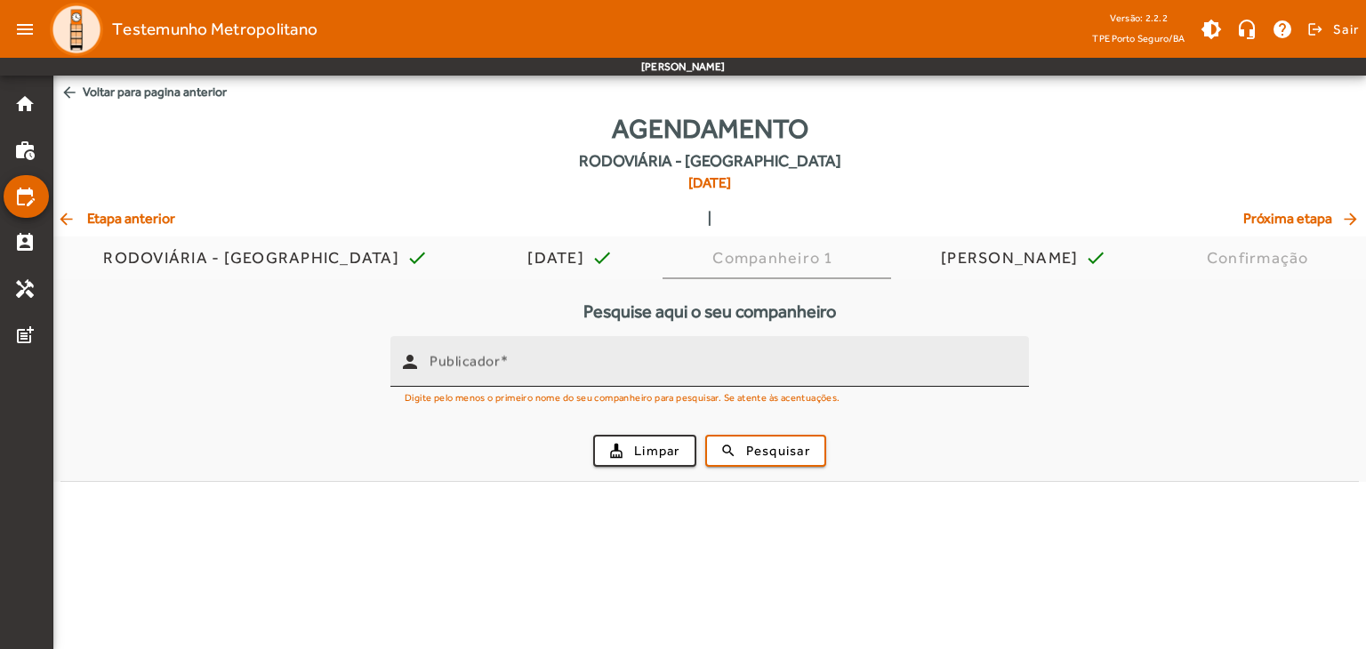
click at [757, 368] on input "Publicador" at bounding box center [722, 368] width 585 height 21
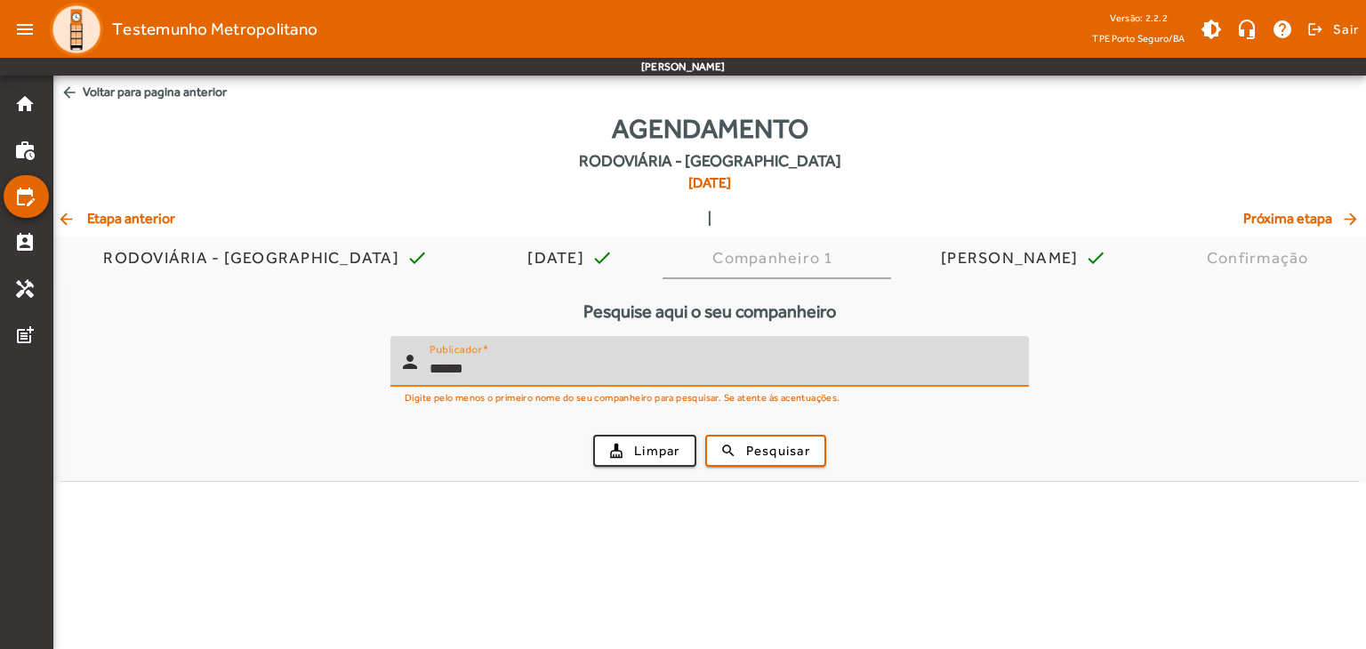
type input "******"
click at [705, 435] on button "search Pesquisar" at bounding box center [765, 451] width 121 height 32
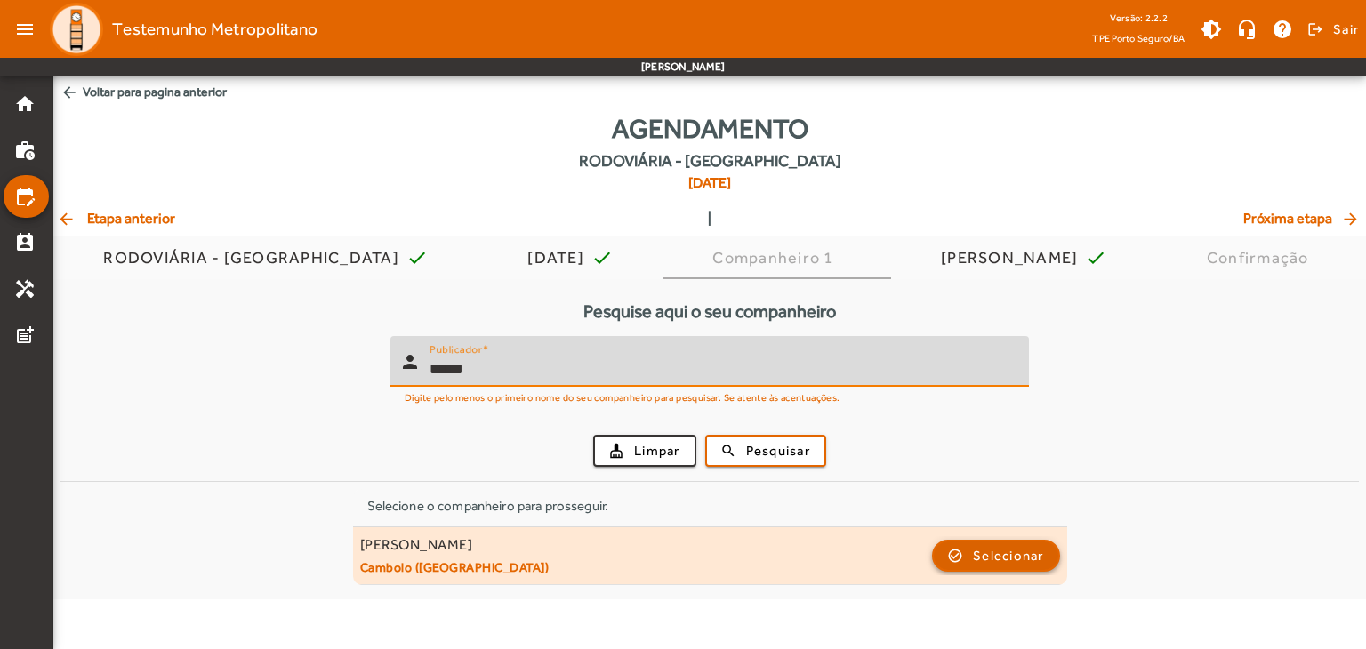
click at [1007, 557] on span "Selecionar" at bounding box center [1008, 555] width 71 height 21
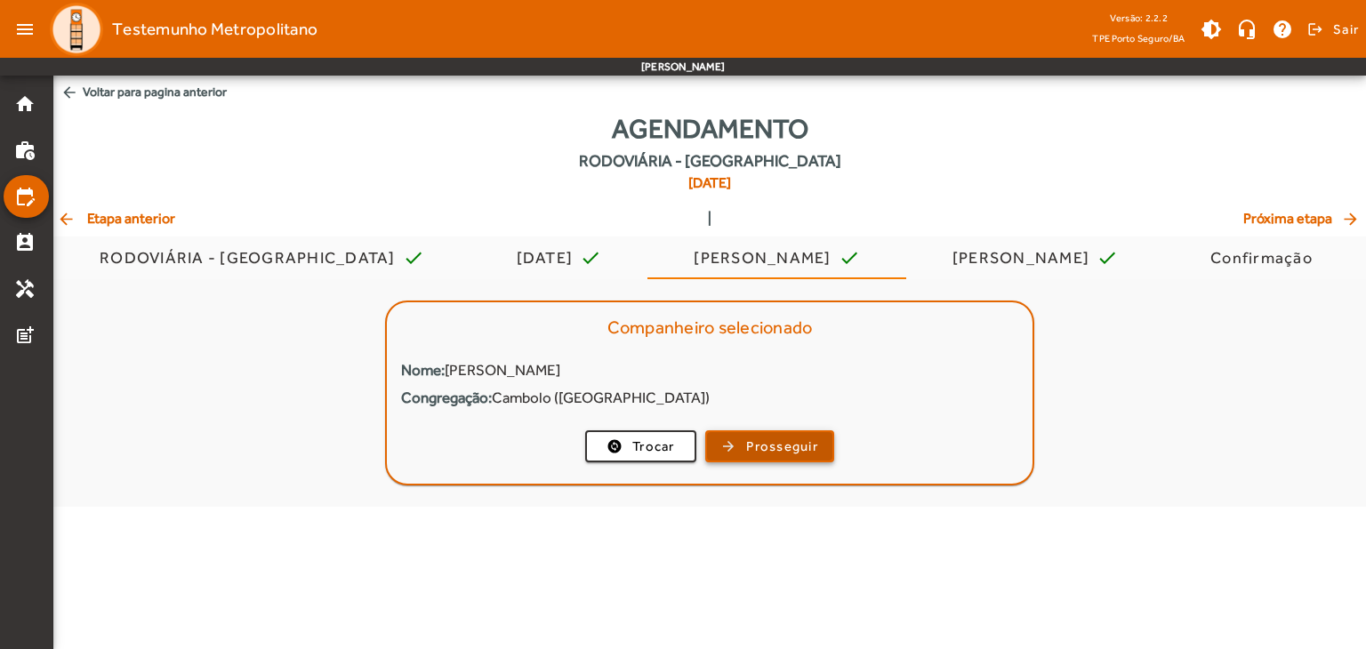
click at [750, 437] on span "Prosseguir" at bounding box center [782, 447] width 72 height 20
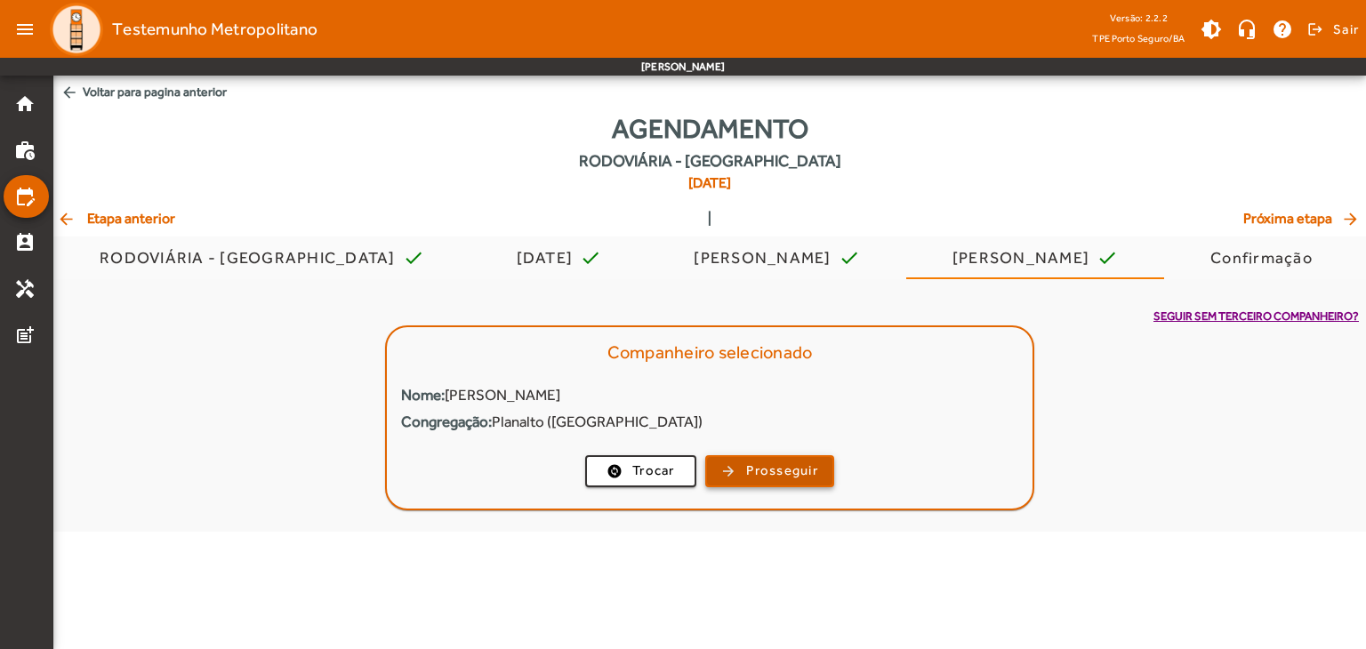
click at [749, 470] on span "Prosseguir" at bounding box center [782, 471] width 72 height 20
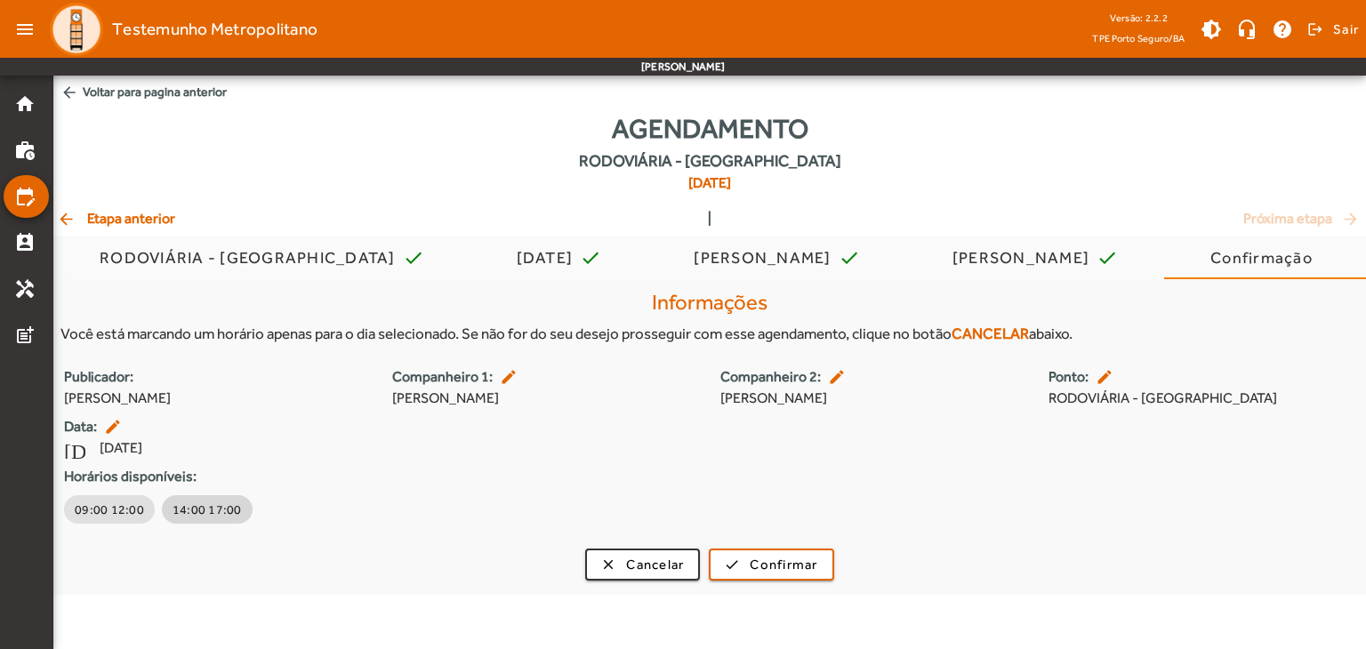
click at [212, 505] on span "14:00 17:00" at bounding box center [207, 510] width 69 height 18
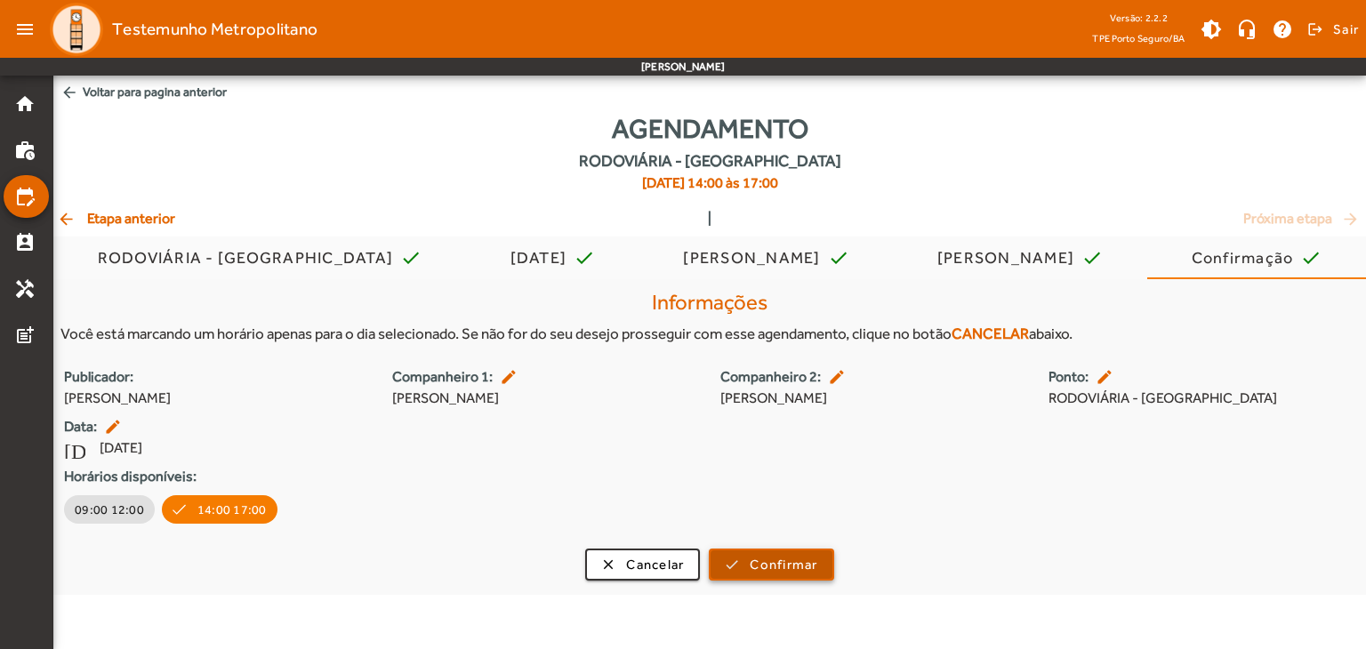
click at [733, 559] on span "submit" at bounding box center [771, 564] width 121 height 43
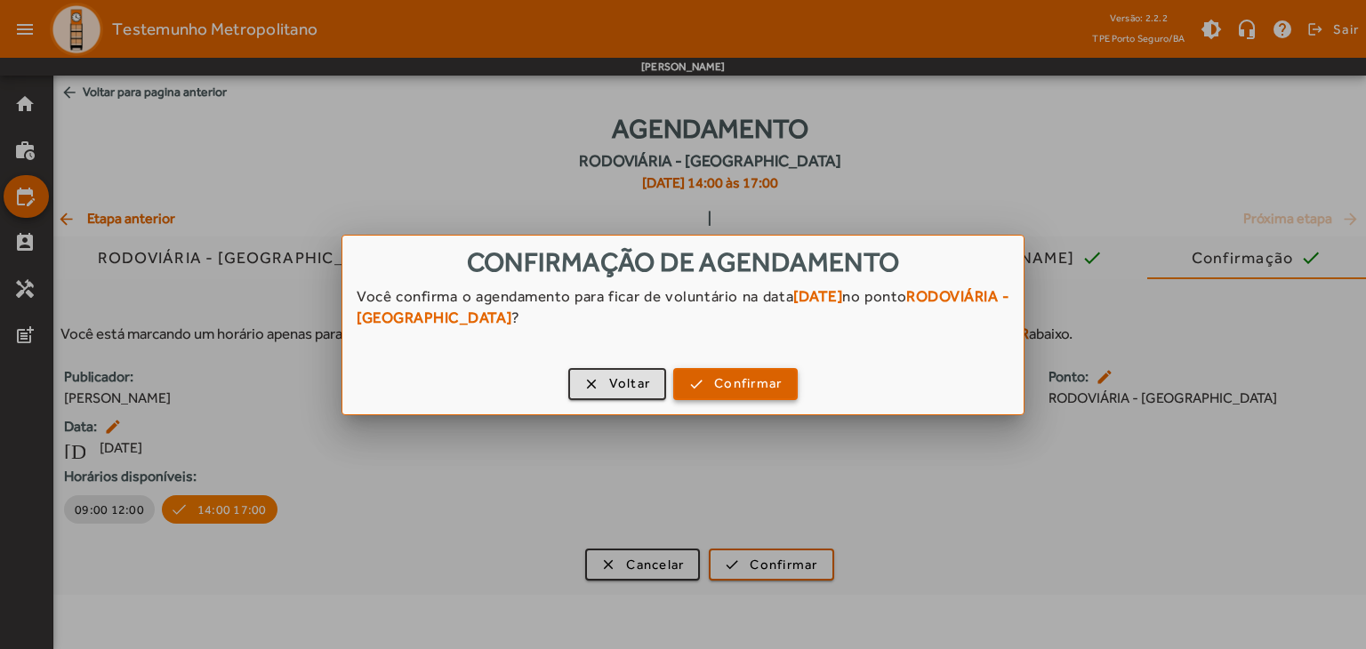
click at [714, 378] on span "Confirmar" at bounding box center [748, 383] width 68 height 20
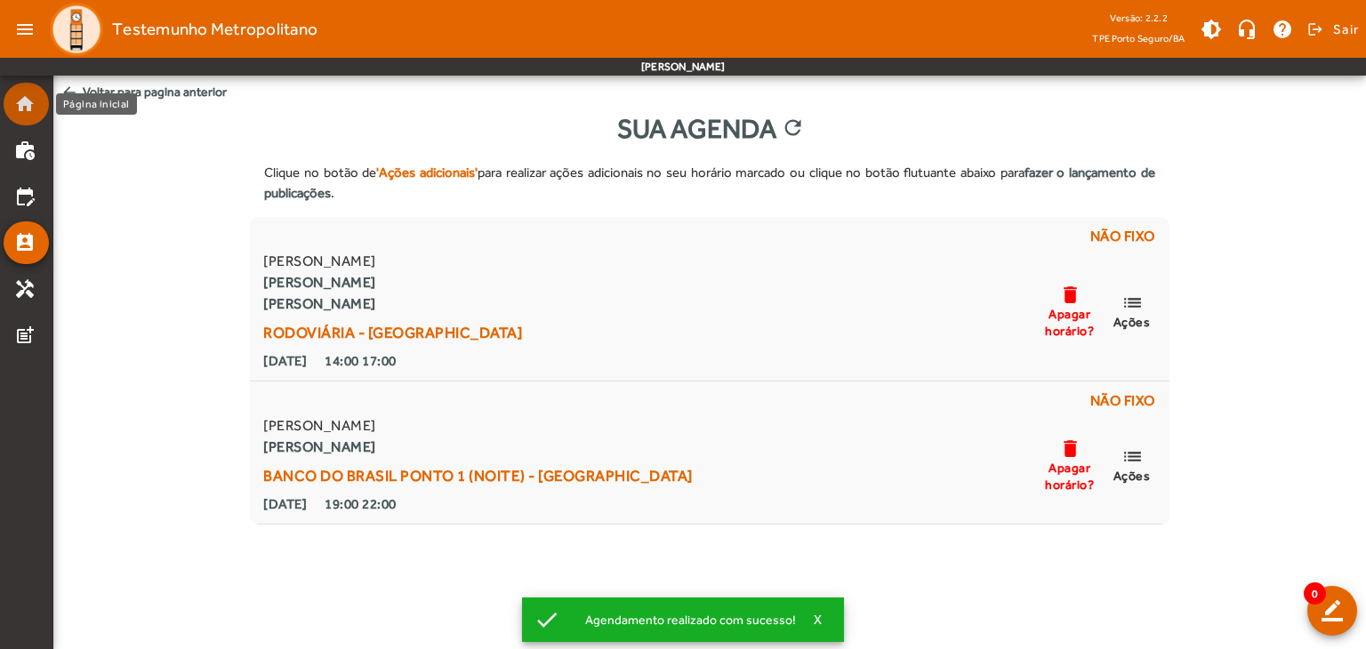
click at [36, 110] on link "home" at bounding box center [31, 103] width 35 height 21
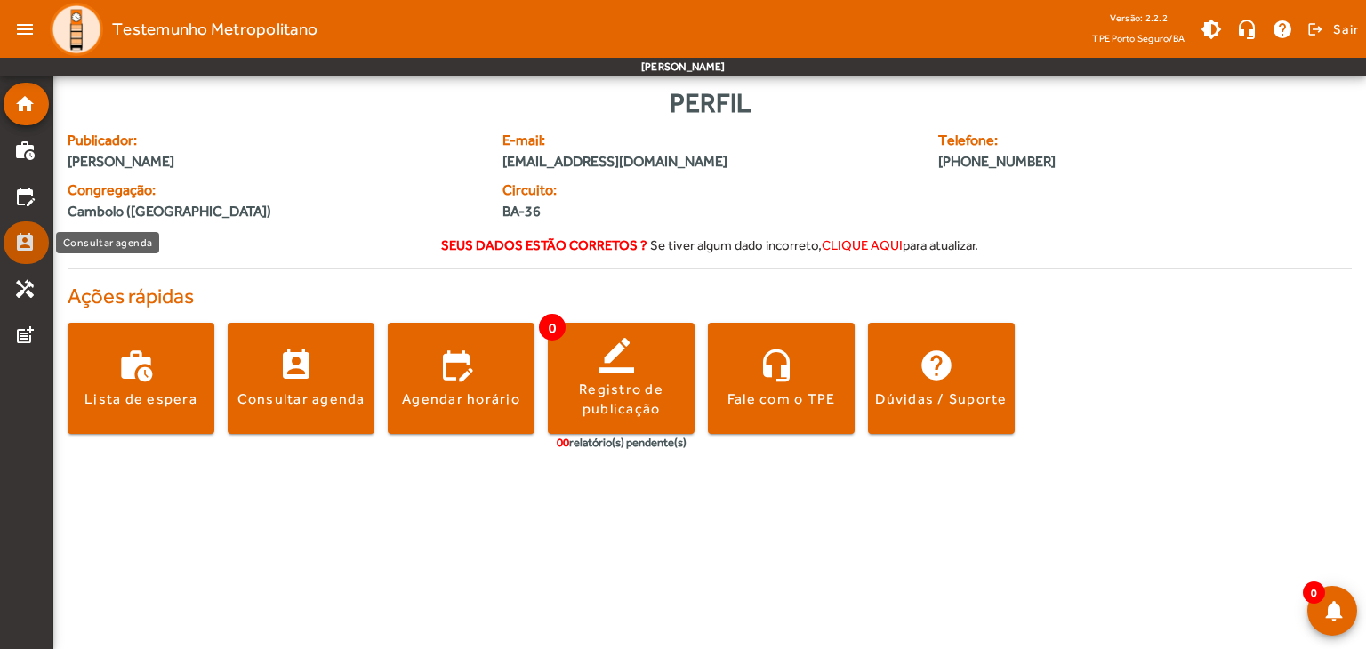
click at [36, 240] on link "perm_contact_calendar" at bounding box center [31, 242] width 35 height 21
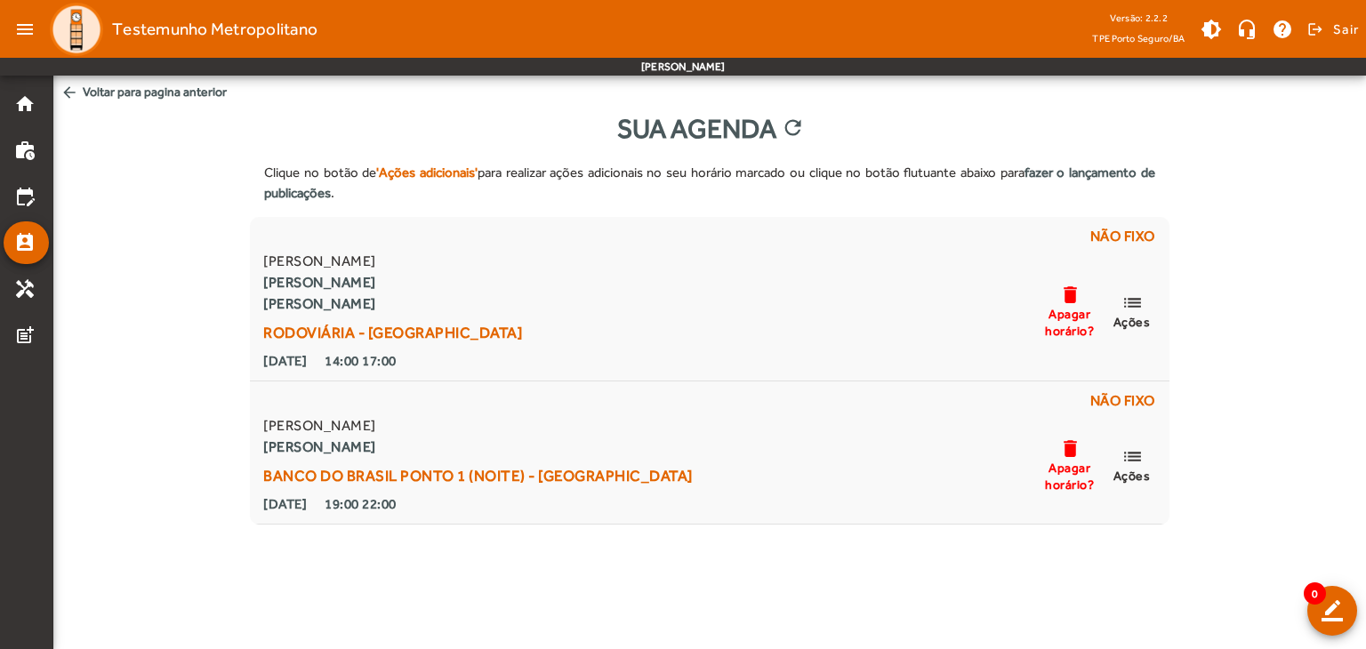
drag, startPoint x: 196, startPoint y: 233, endPoint x: 179, endPoint y: 199, distance: 37.8
click at [179, 199] on div "Clique no botão de 'Ações adicionais' para realizar ações adicionais no seu hor…" at bounding box center [709, 337] width 1313 height 376
